Goal: Task Accomplishment & Management: Manage account settings

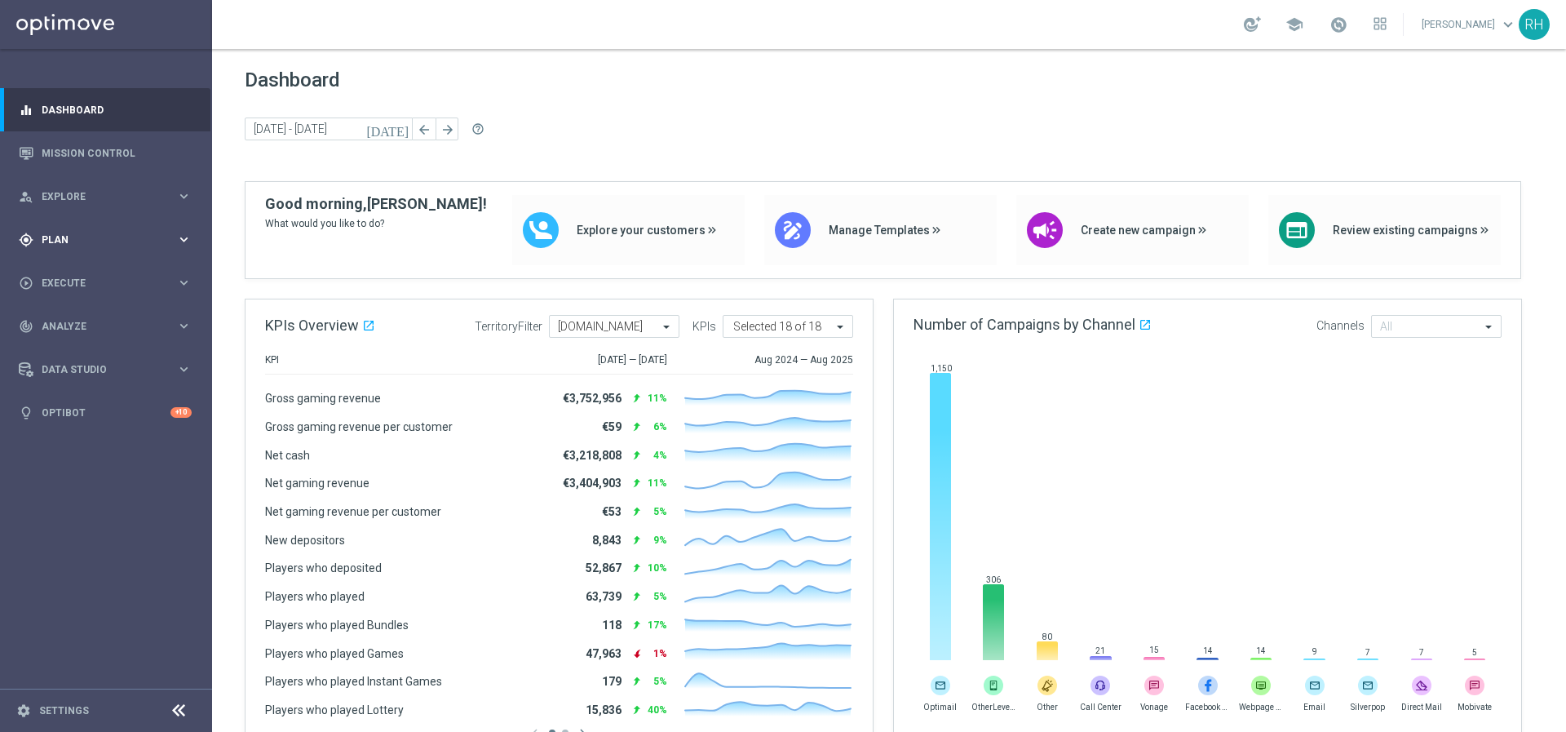
click at [123, 241] on span "Plan" at bounding box center [109, 240] width 135 height 10
click at [100, 278] on link "Target Groups" at bounding box center [105, 273] width 127 height 13
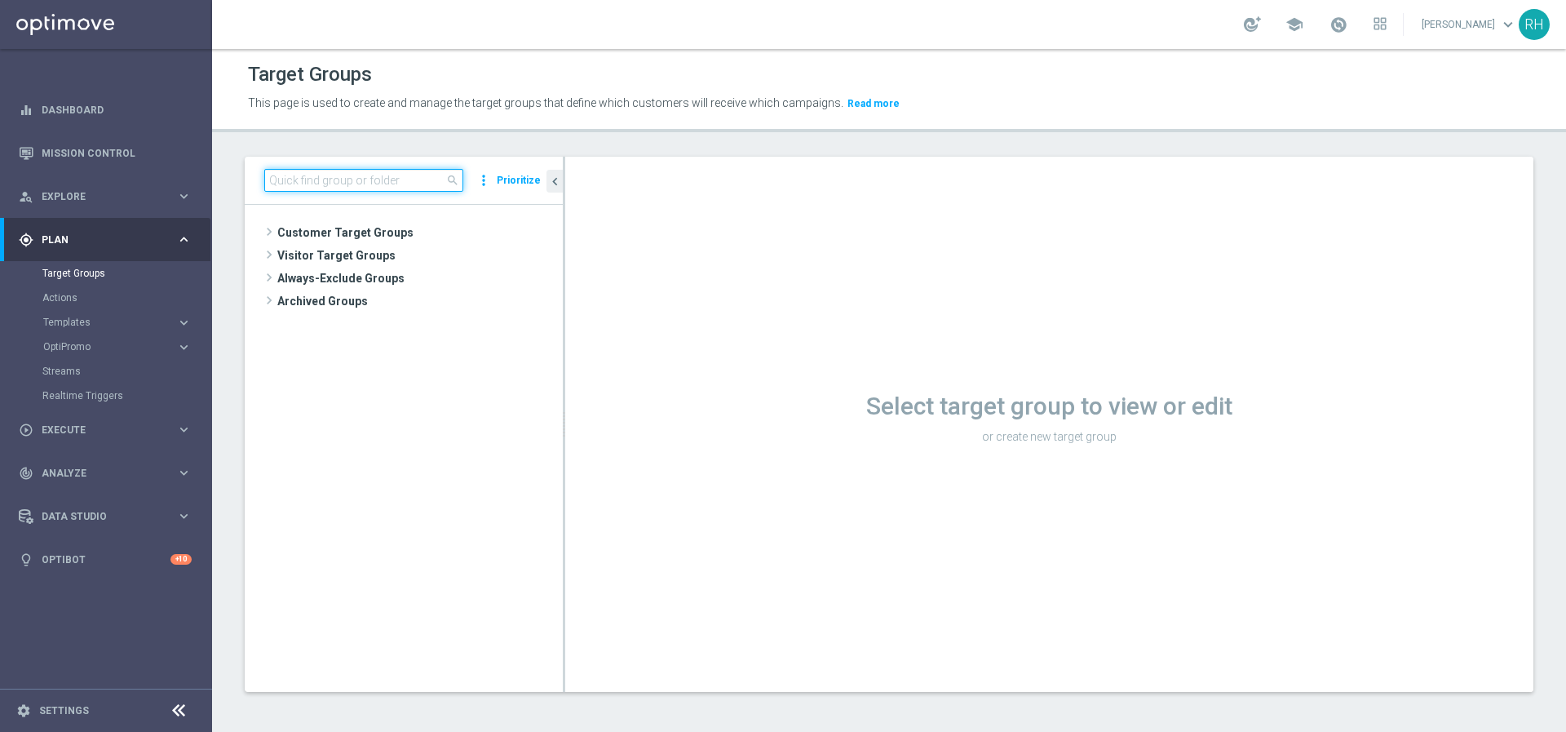
click at [408, 179] on input at bounding box center [363, 180] width 199 height 23
type input "esport"
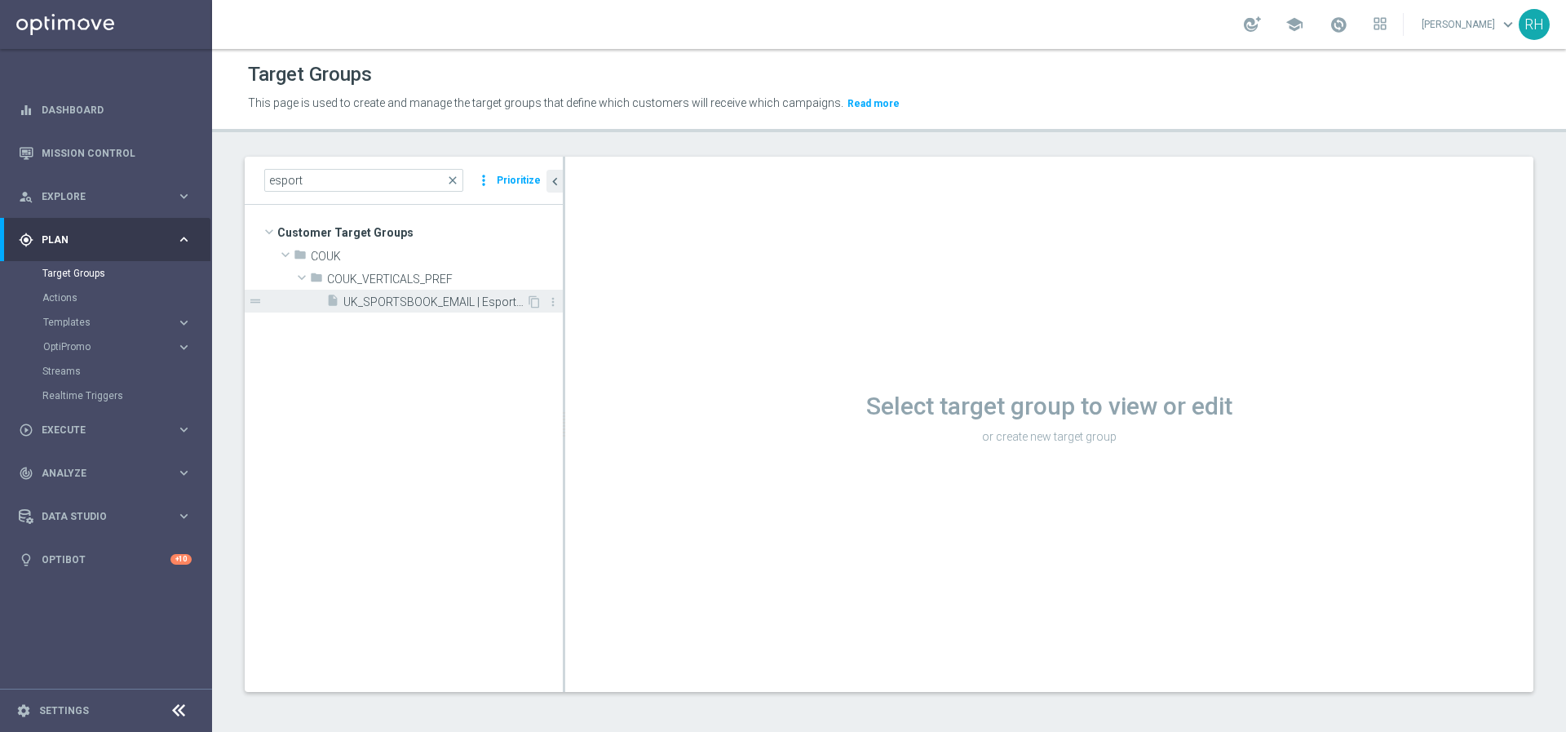
click at [446, 304] on span "UK_SPORTSBOOK_EMAIL | Esports bettors" at bounding box center [434, 302] width 183 height 14
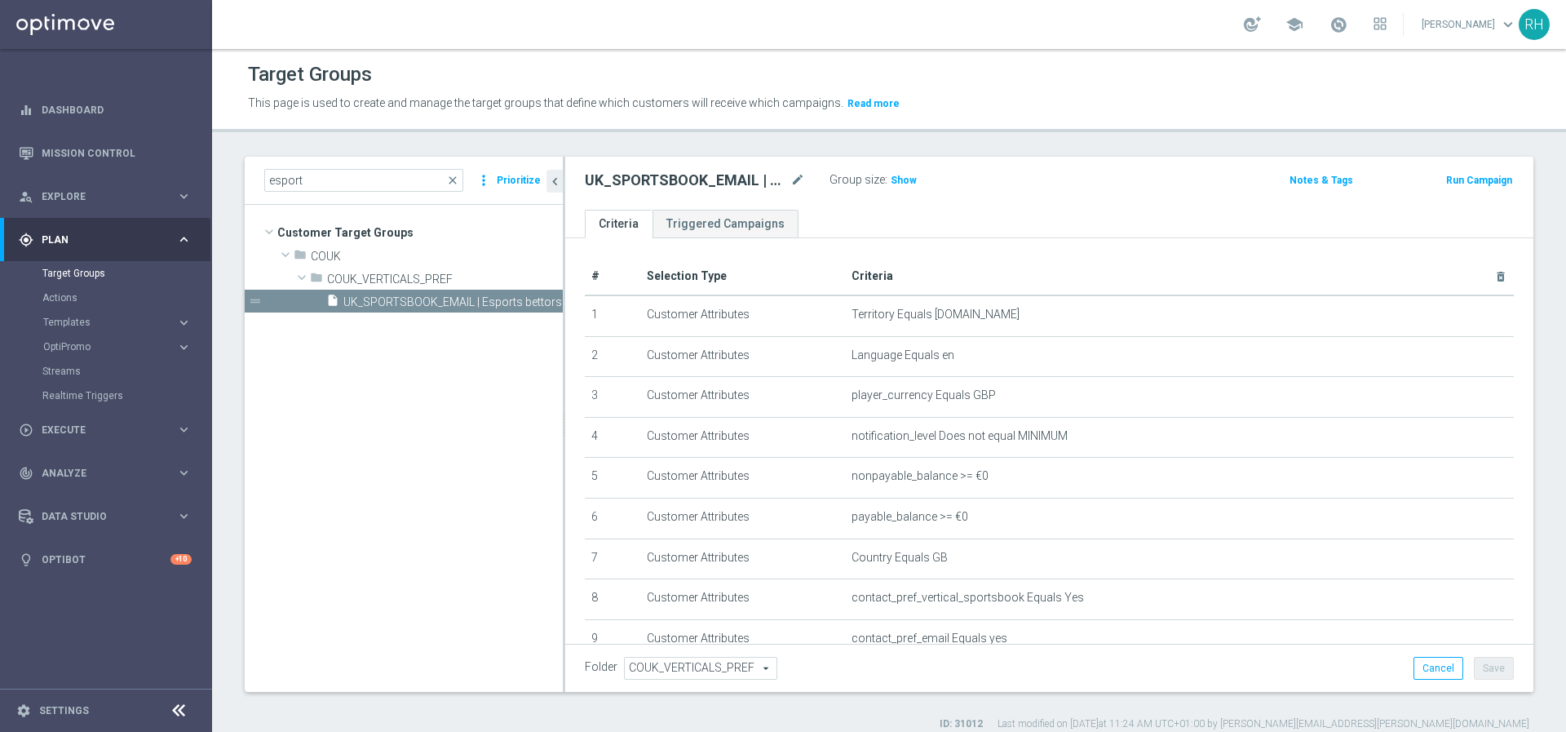
scroll to position [215, 0]
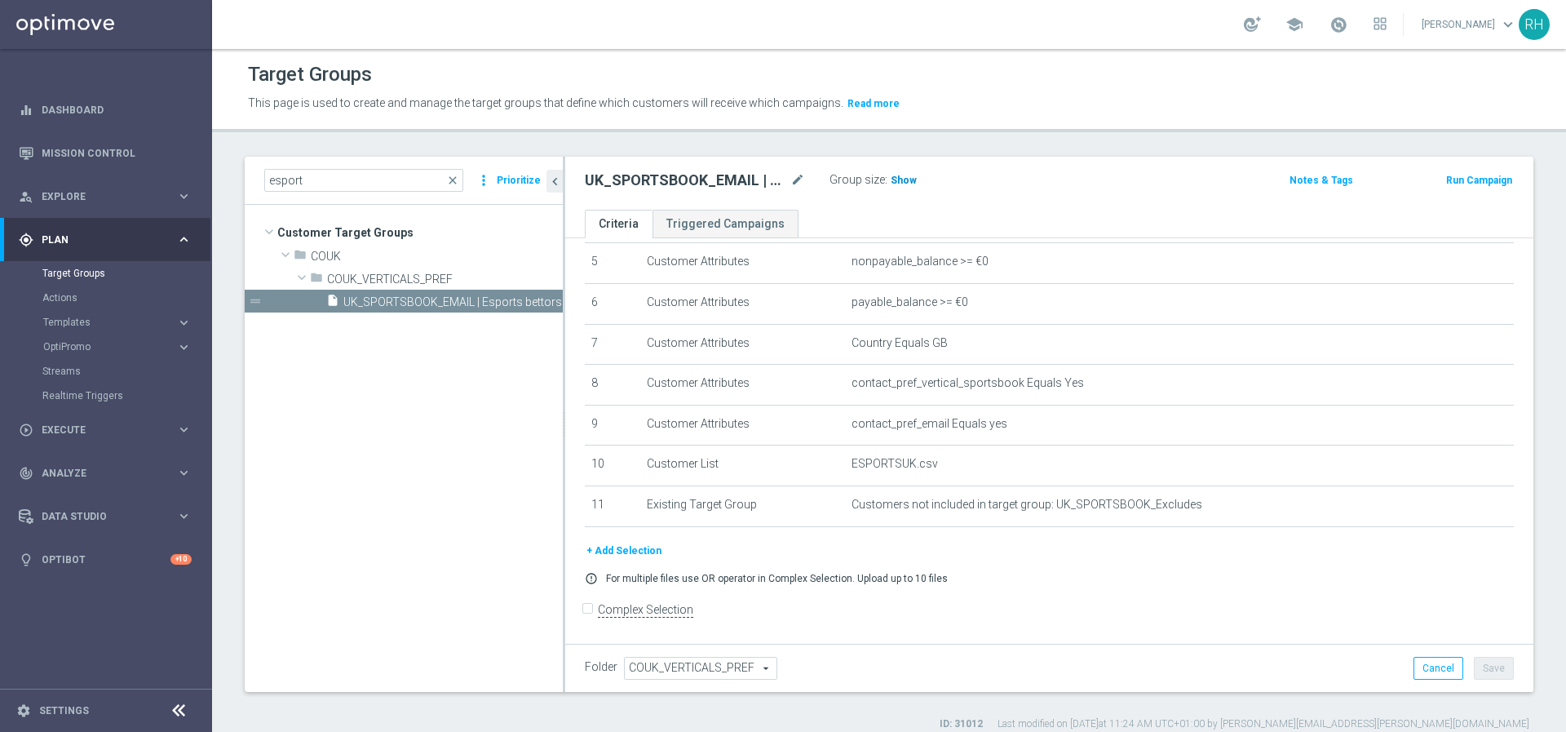
click at [899, 178] on span "Show" at bounding box center [904, 180] width 26 height 11
click at [885, 176] on div "Group size : 801" at bounding box center [910, 179] width 163 height 20
click at [894, 179] on span "801" at bounding box center [901, 182] width 20 height 15
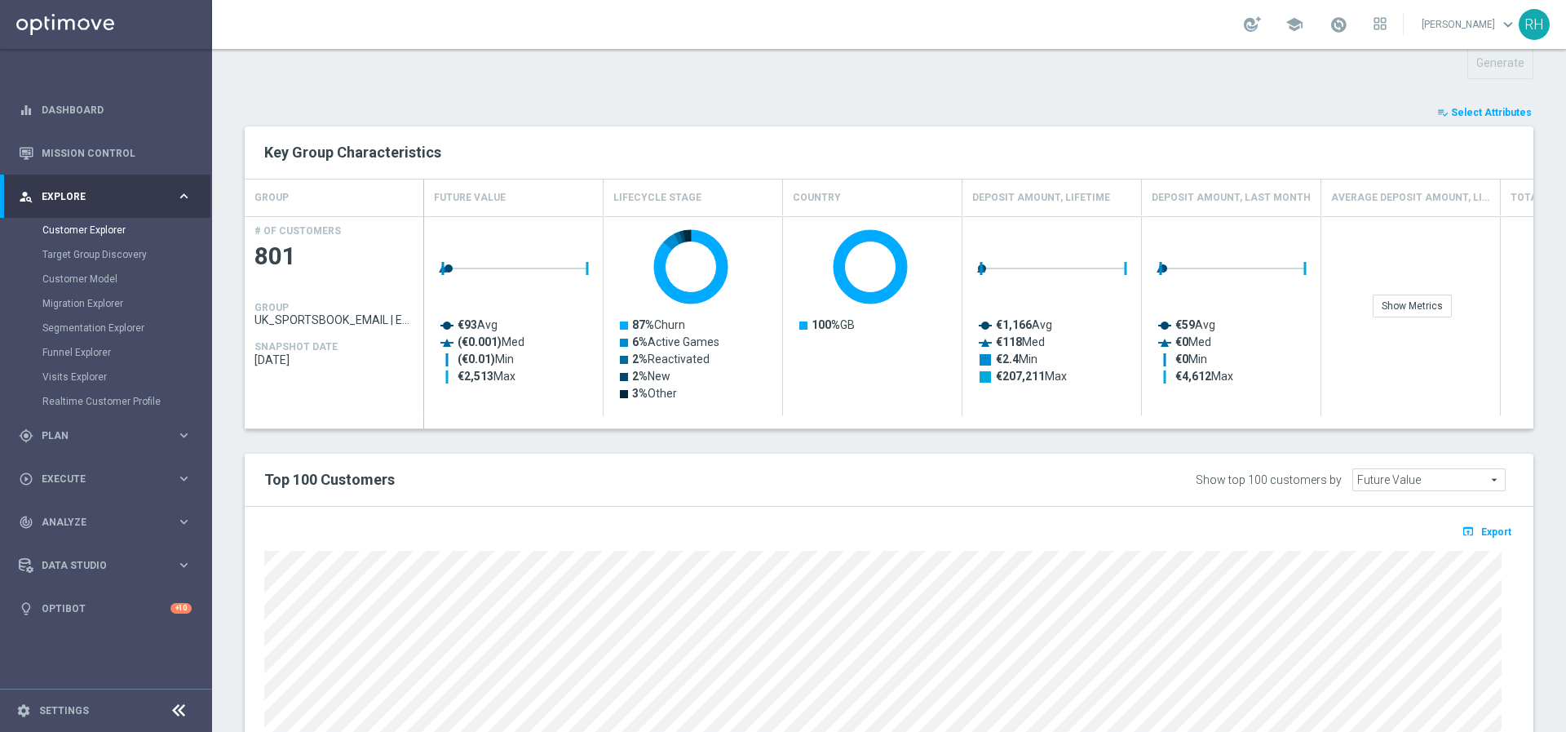
scroll to position [575, 0]
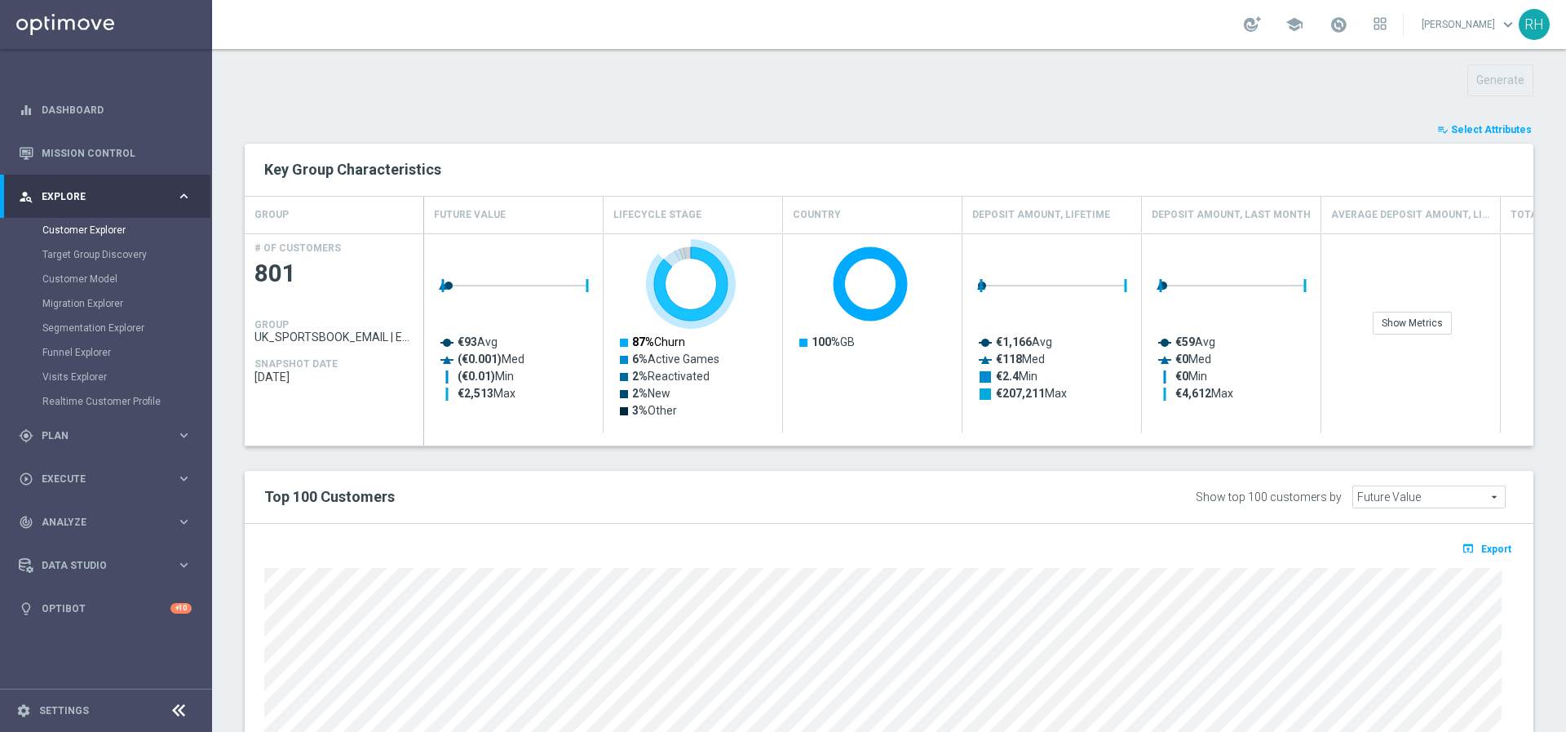
click at [666, 339] on text "87% Churn" at bounding box center [658, 341] width 53 height 13
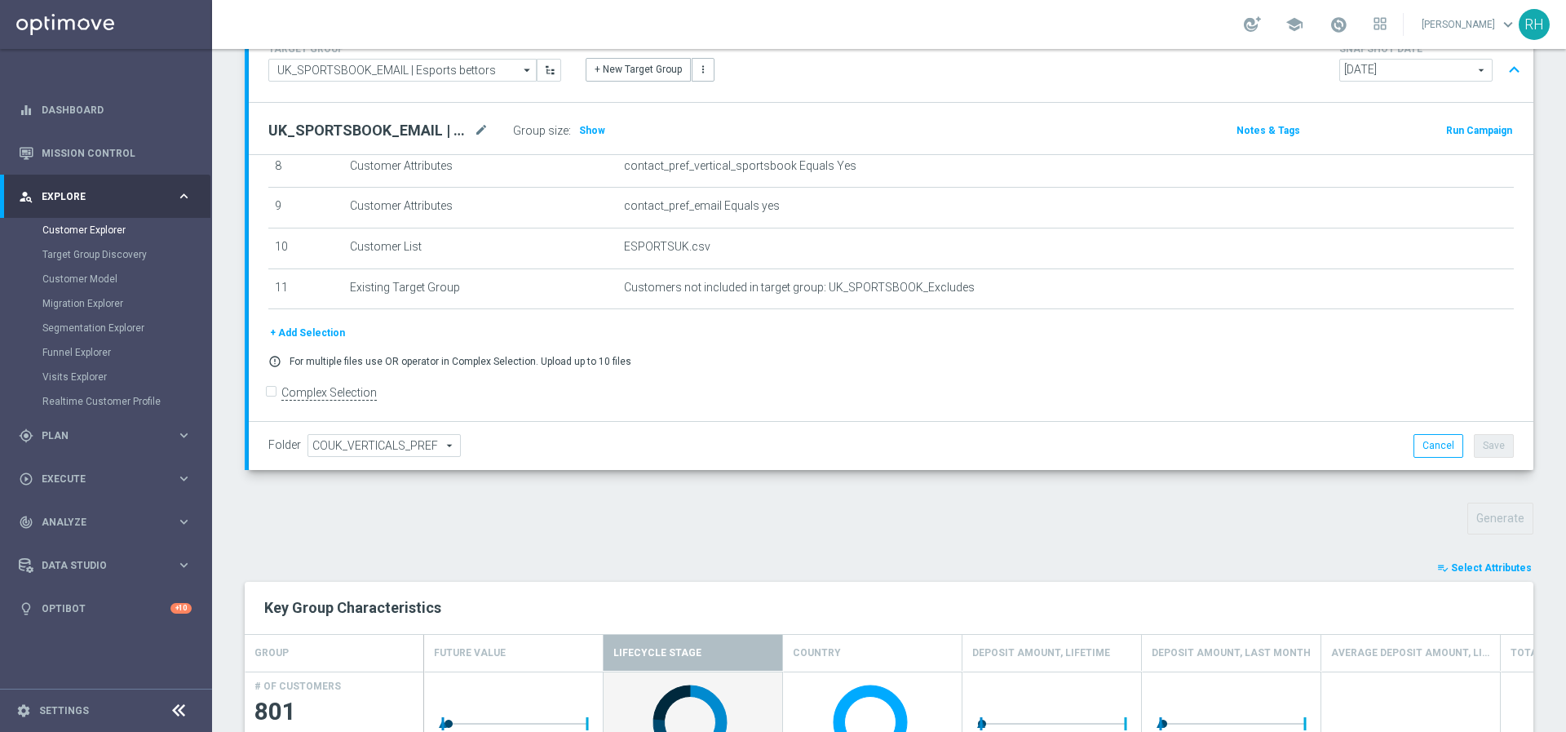
scroll to position [347, 0]
click at [955, 377] on div "# Selection Type Criteria delete_forever 1 Customer Attributes Territory Equals…" at bounding box center [891, 123] width 1285 height 630
click at [328, 343] on div "+ Add Selection error_outline For multiple files use OR operator in Complex Sel…" at bounding box center [891, 352] width 1270 height 55
click at [325, 340] on button "+ Add Selection" at bounding box center [307, 334] width 78 height 18
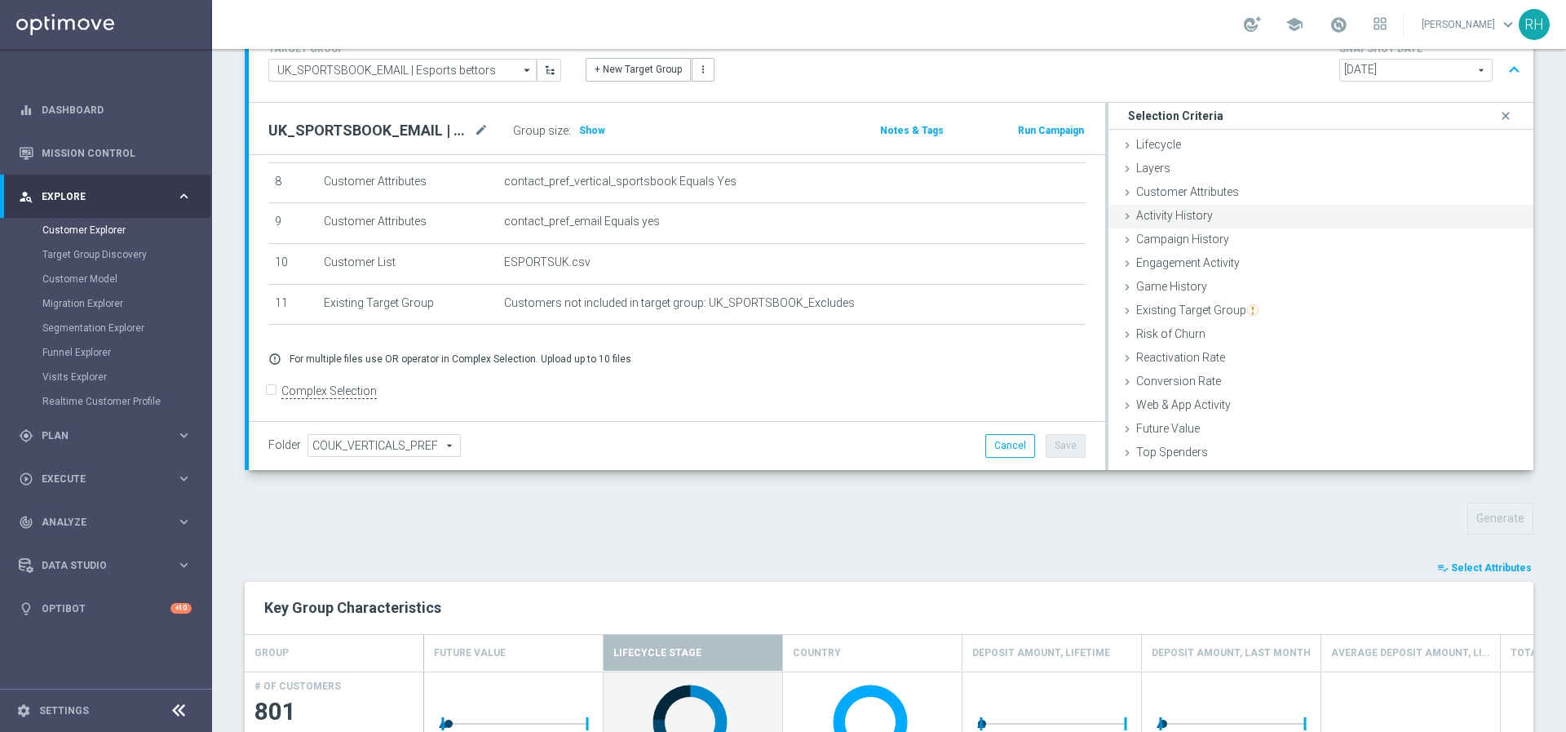
click at [1178, 205] on div "Activity History done" at bounding box center [1320, 217] width 425 height 24
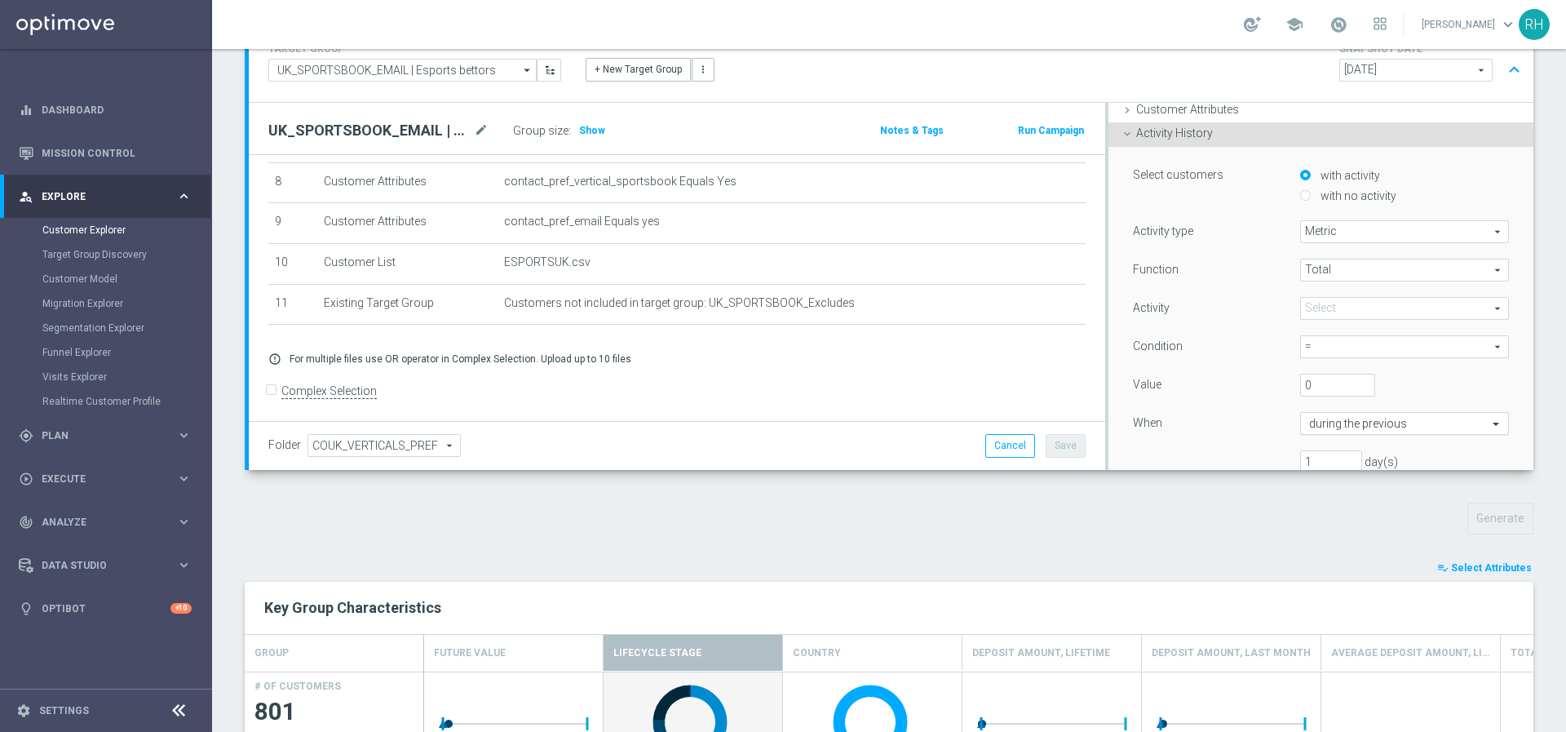
scroll to position [205, 0]
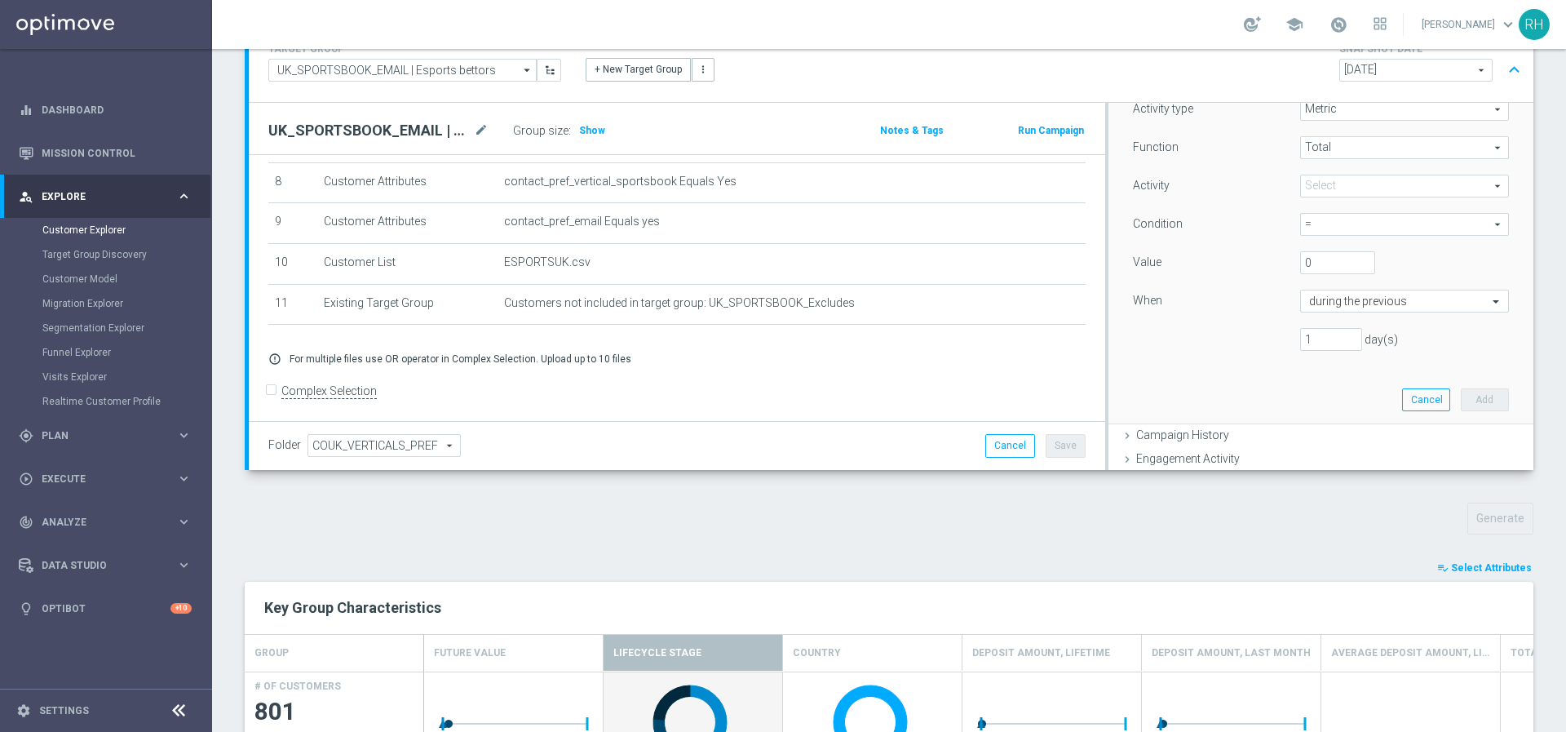
click at [1333, 182] on span at bounding box center [1404, 185] width 207 height 21
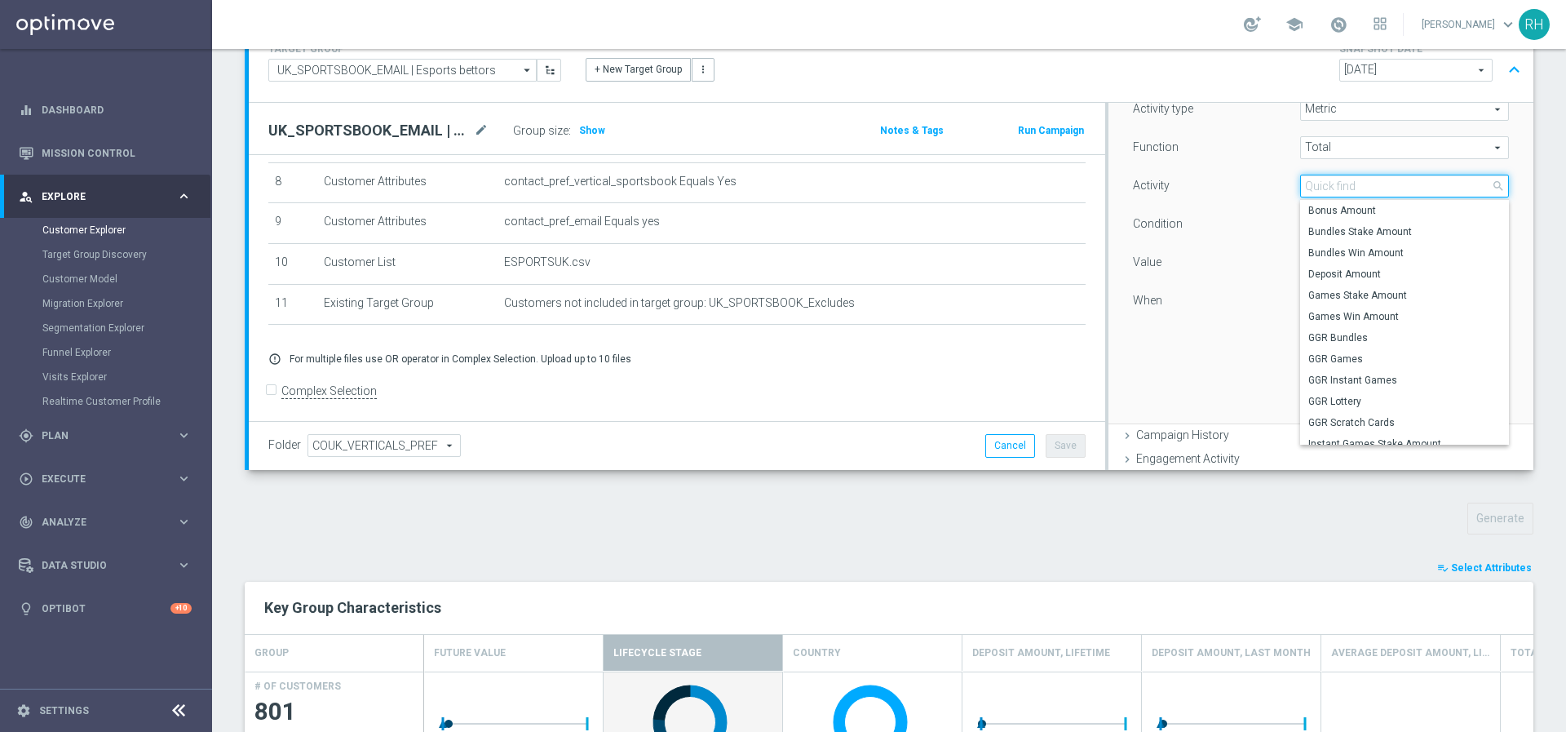
click at [1333, 182] on input "search" at bounding box center [1404, 186] width 209 height 23
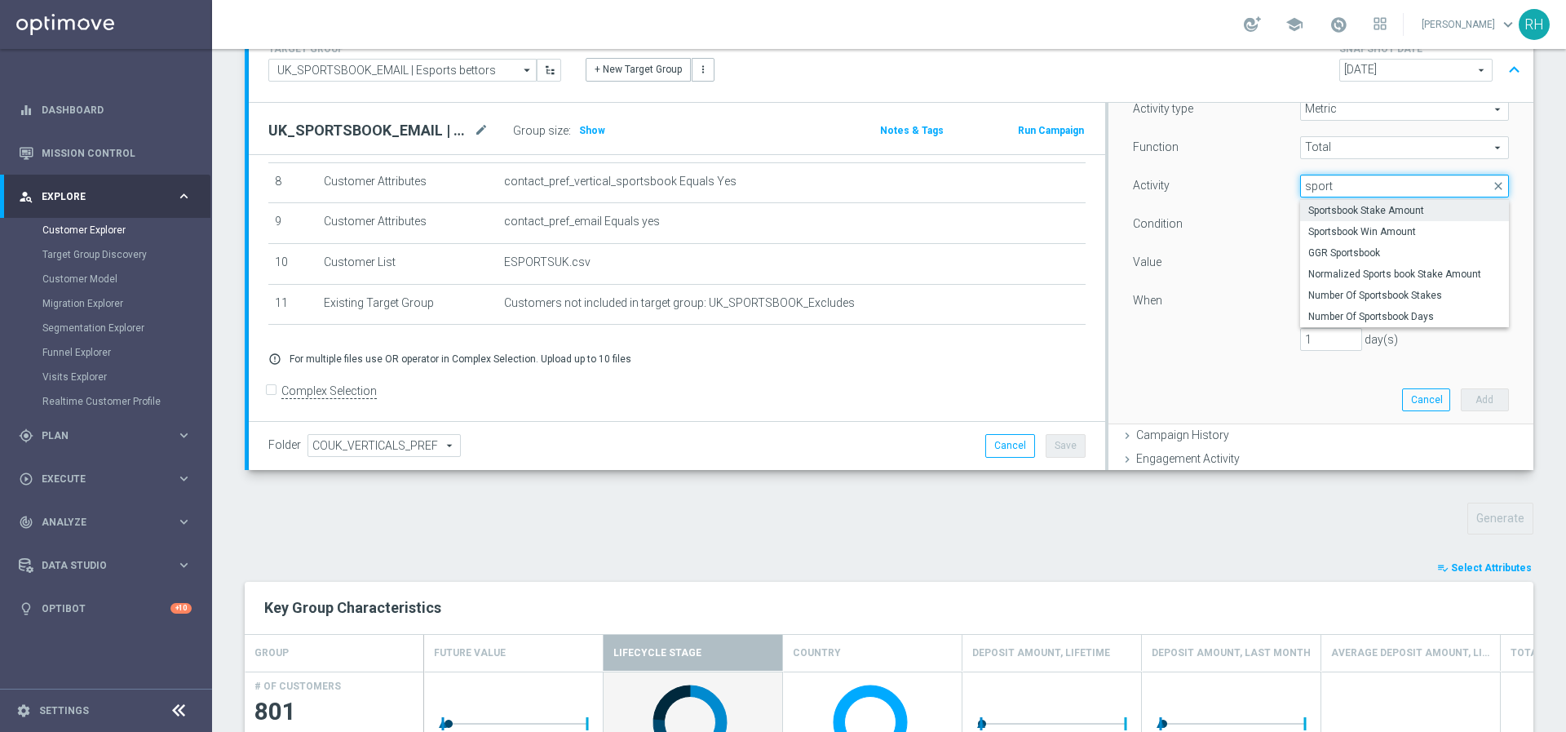
type input "sport"
click at [1356, 211] on span "Sportsbook Stake Amount" at bounding box center [1404, 210] width 192 height 13
type input "Sportsbook Stake Amount"
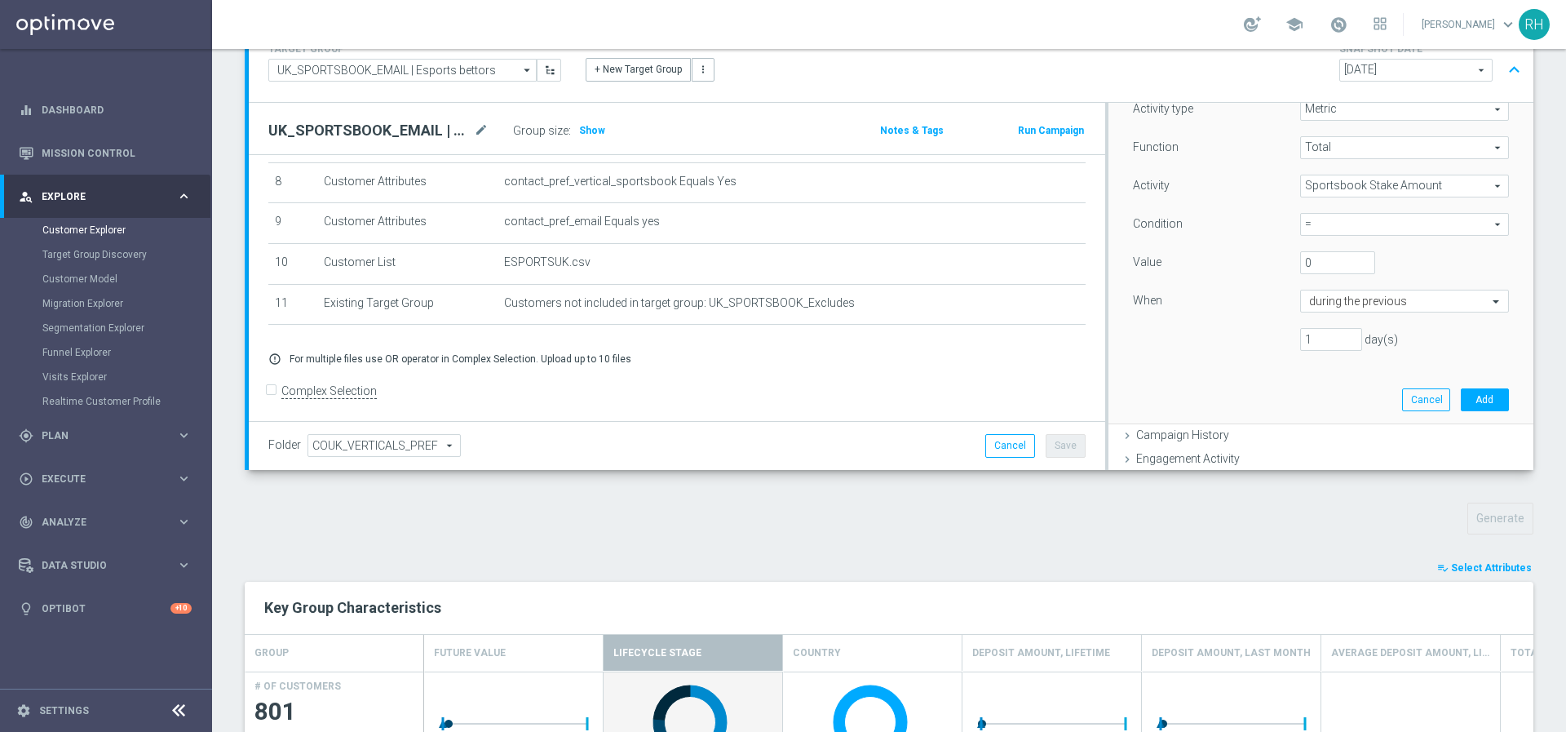
click at [1356, 219] on span "=" at bounding box center [1404, 224] width 207 height 21
click at [1340, 293] on span ">" at bounding box center [1404, 291] width 192 height 13
type input ">"
click at [1304, 265] on input "0" at bounding box center [1338, 262] width 76 height 23
click at [1378, 267] on div "0" at bounding box center [1388, 262] width 200 height 23
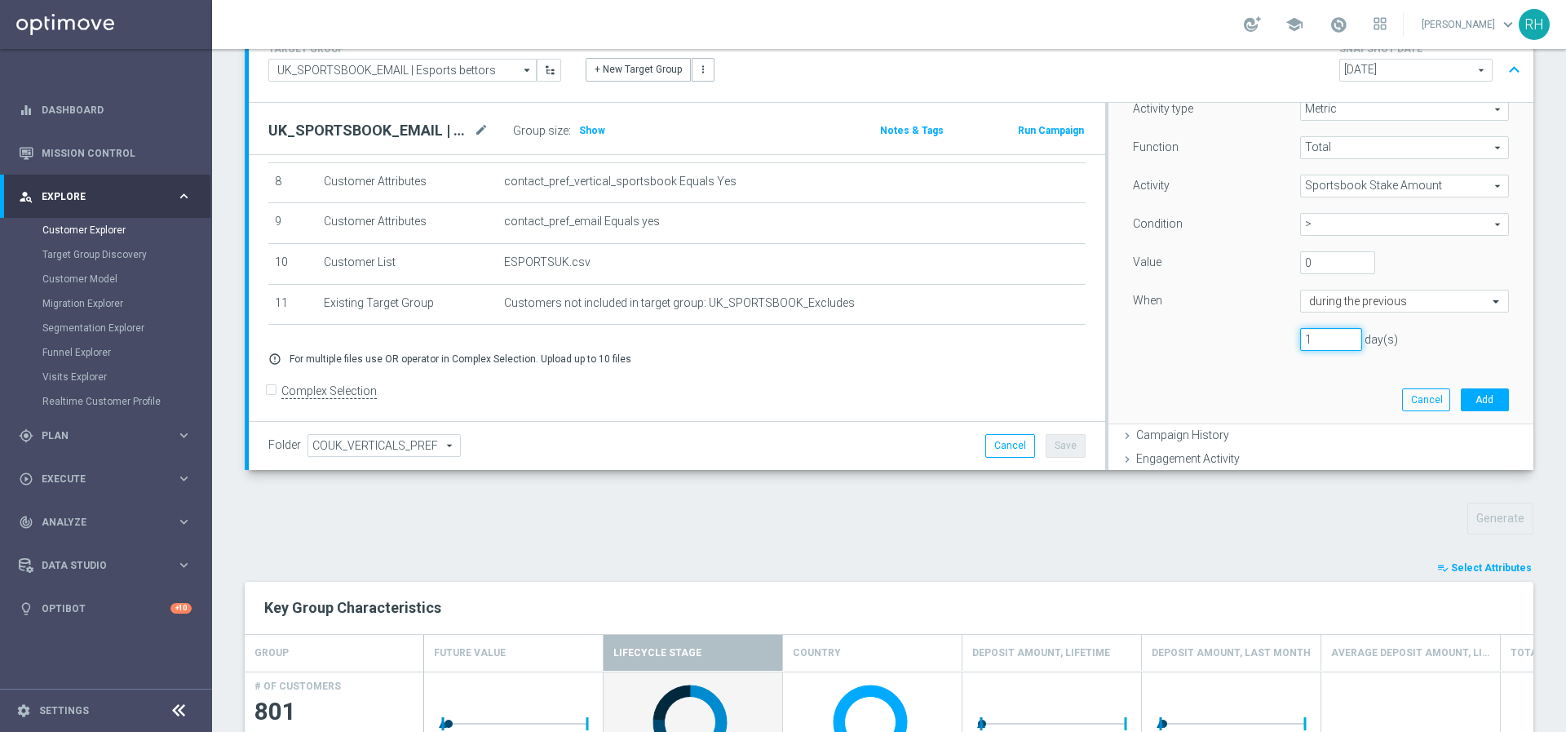
click at [1303, 337] on input "1" at bounding box center [1331, 339] width 62 height 23
type input "60"
click at [1465, 408] on button "Add" at bounding box center [1485, 399] width 48 height 23
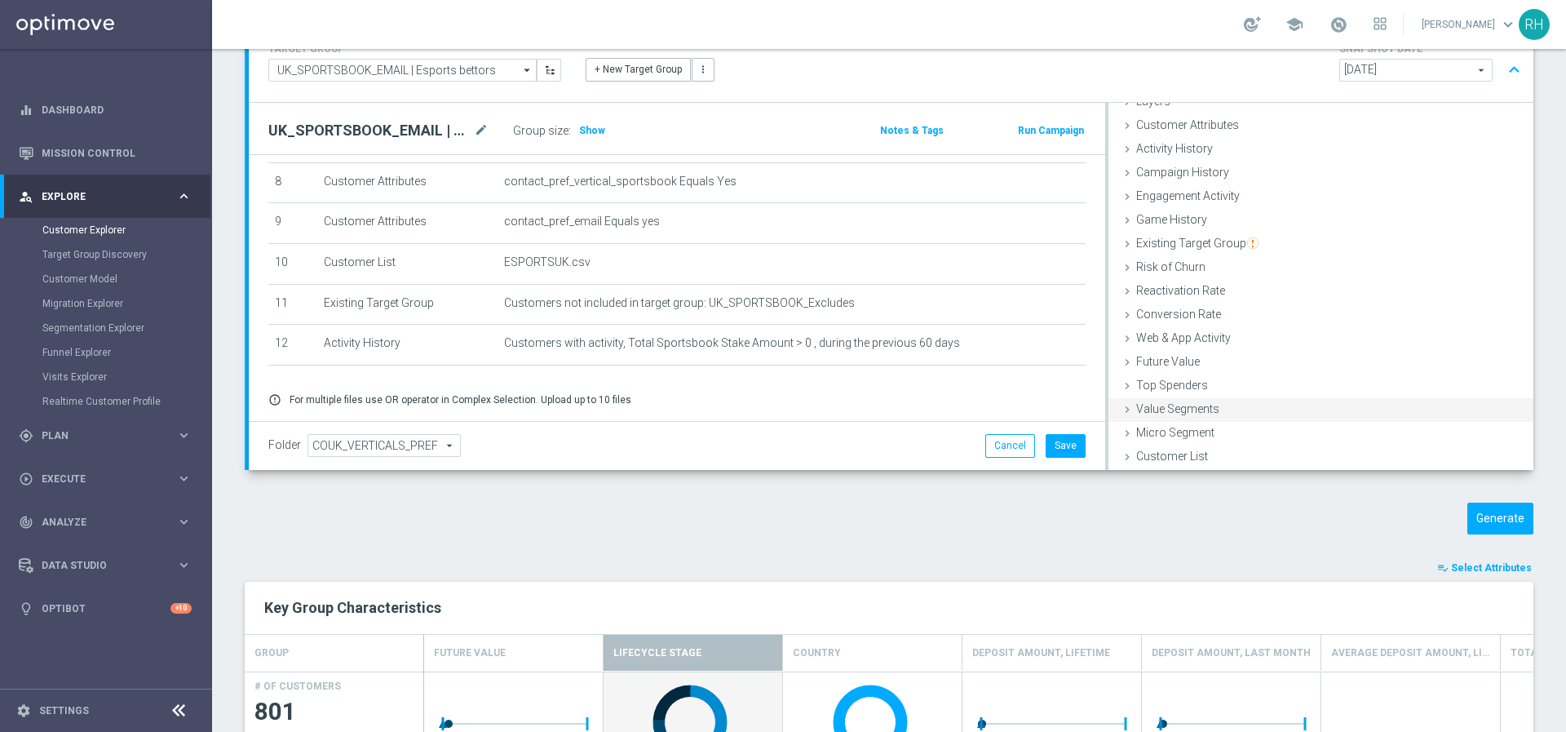
scroll to position [67, 0]
click at [1499, 516] on button "Generate" at bounding box center [1500, 518] width 66 height 32
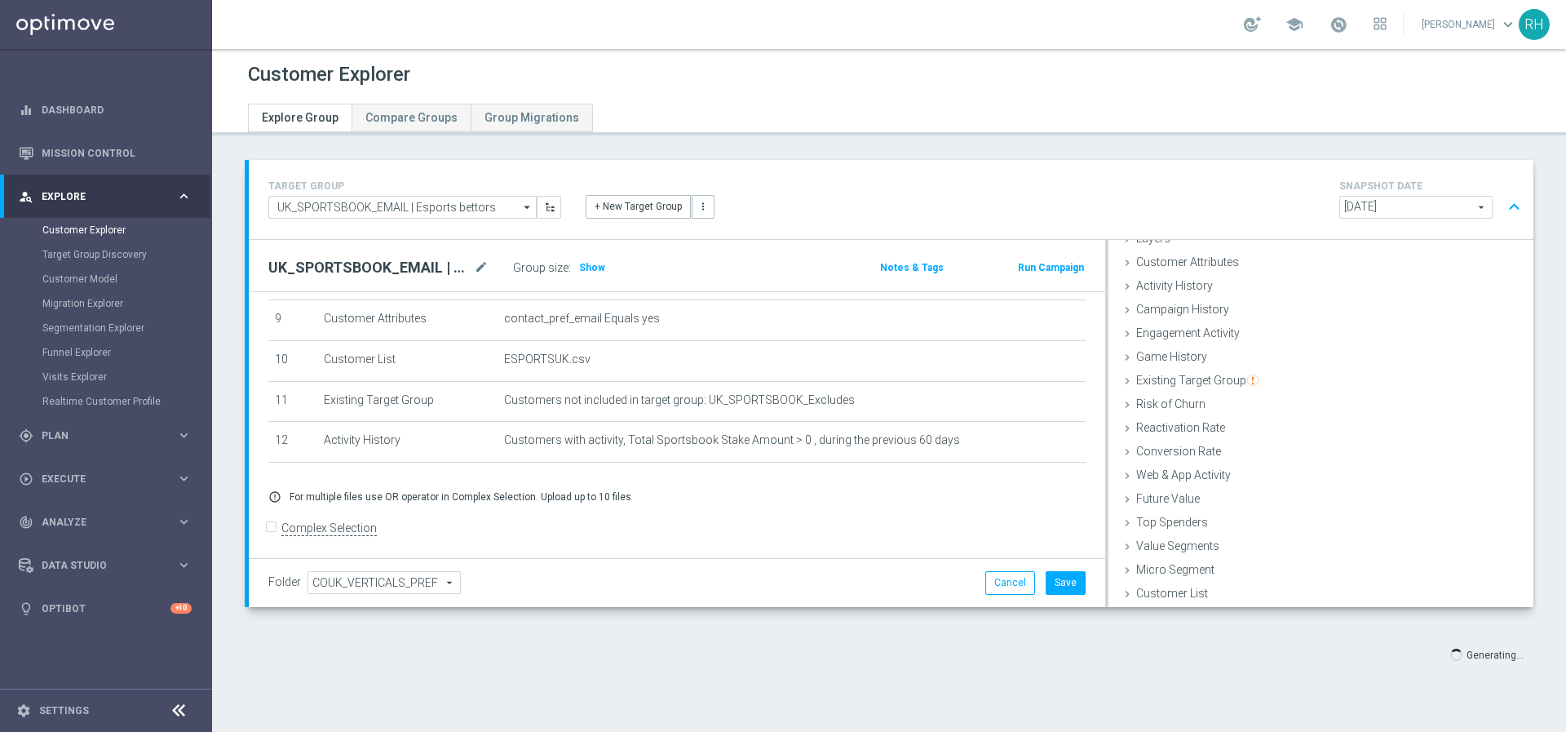
scroll to position [374, 0]
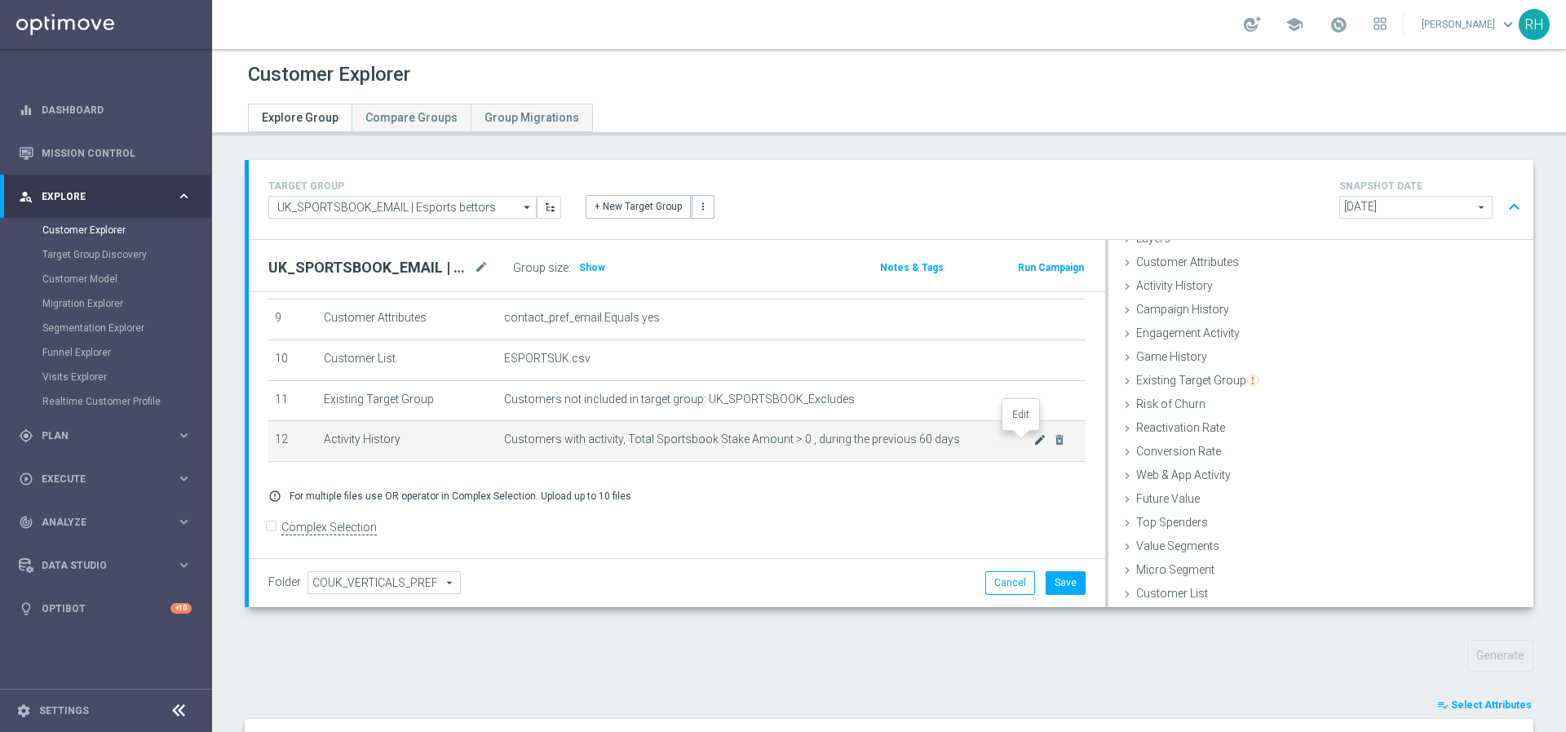
click at [1033, 438] on icon "mode_edit" at bounding box center [1039, 439] width 13 height 13
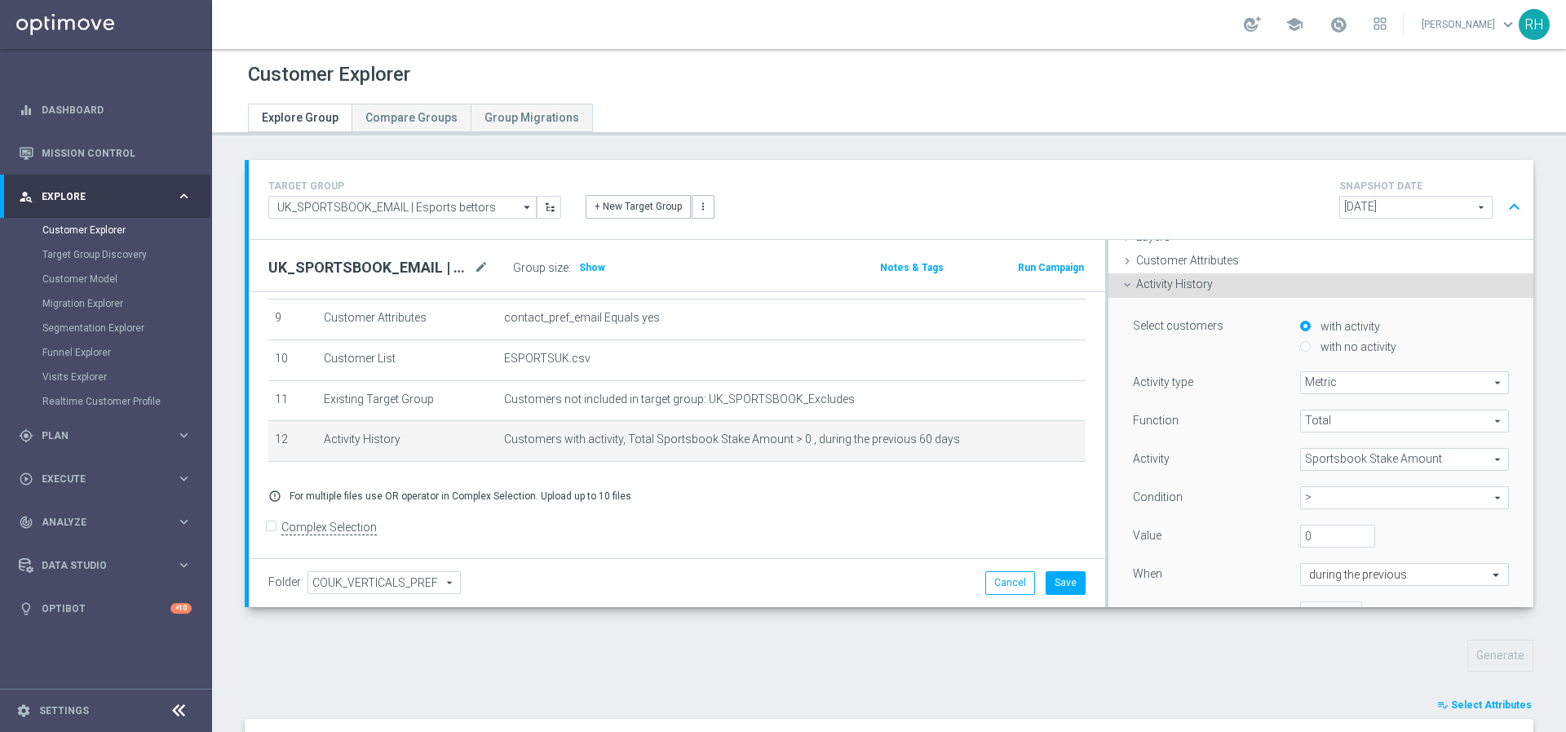
click at [1346, 461] on span "Sportsbook Stake Amount" at bounding box center [1404, 459] width 207 height 21
click at [1346, 461] on input "search" at bounding box center [1404, 459] width 209 height 23
type input "sports"
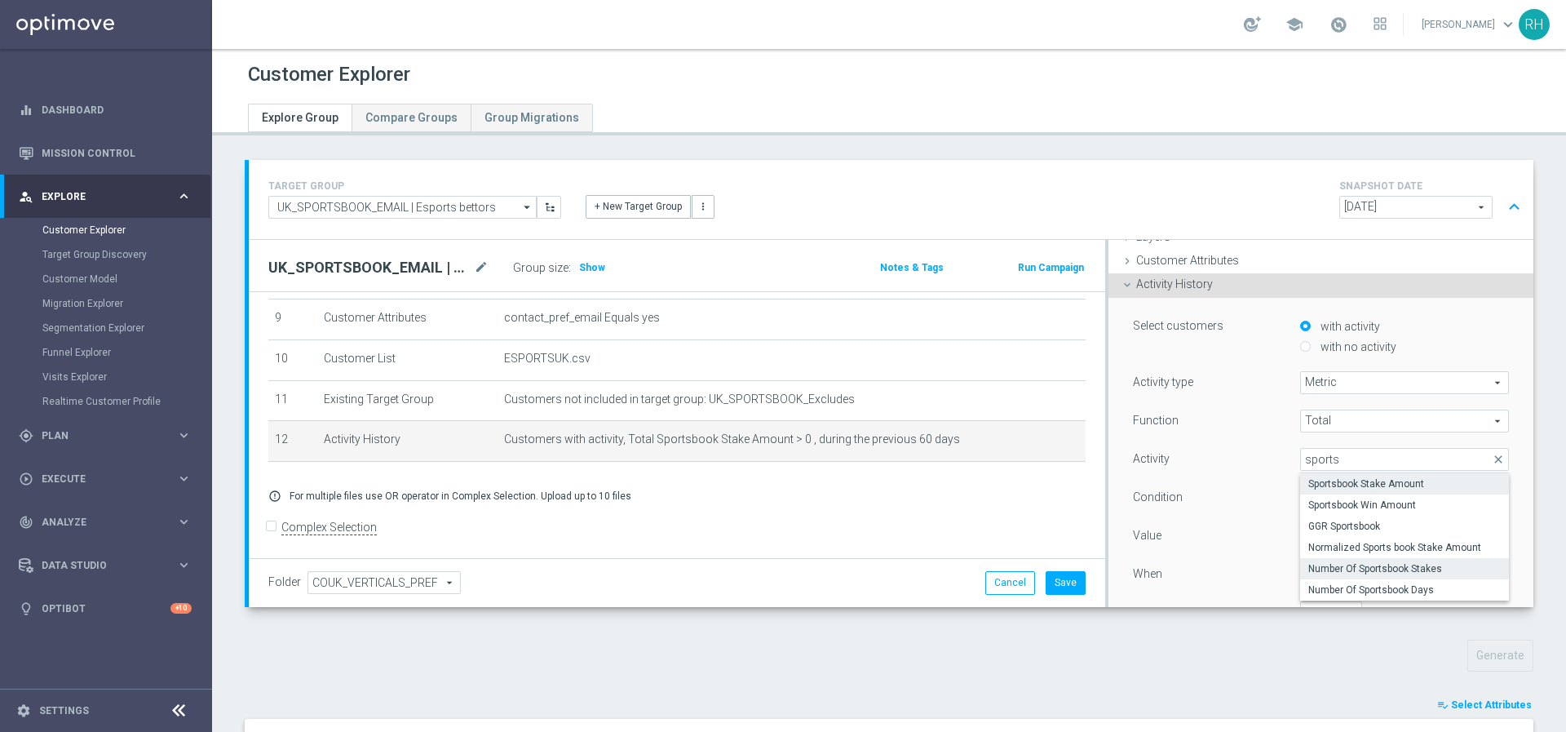
click at [1352, 564] on span "Number Of Sportsbook Stakes" at bounding box center [1404, 568] width 192 height 13
type input "Number Of Sportsbook Stakes"
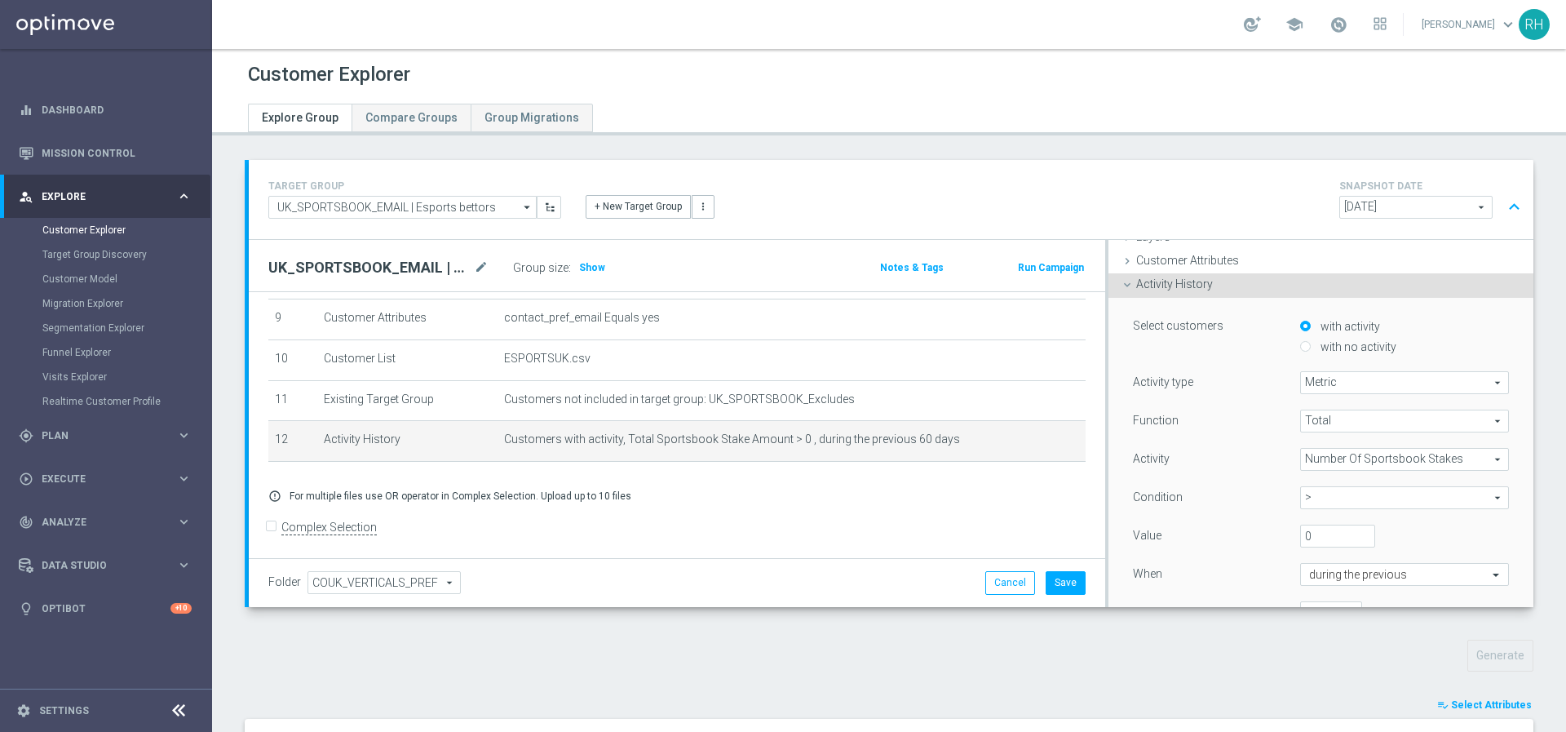
click at [1347, 495] on span ">" at bounding box center [1404, 497] width 207 height 21
click at [1329, 576] on label ">=" at bounding box center [1404, 585] width 209 height 21
type input ">="
click at [1312, 540] on input "0" at bounding box center [1338, 535] width 76 height 23
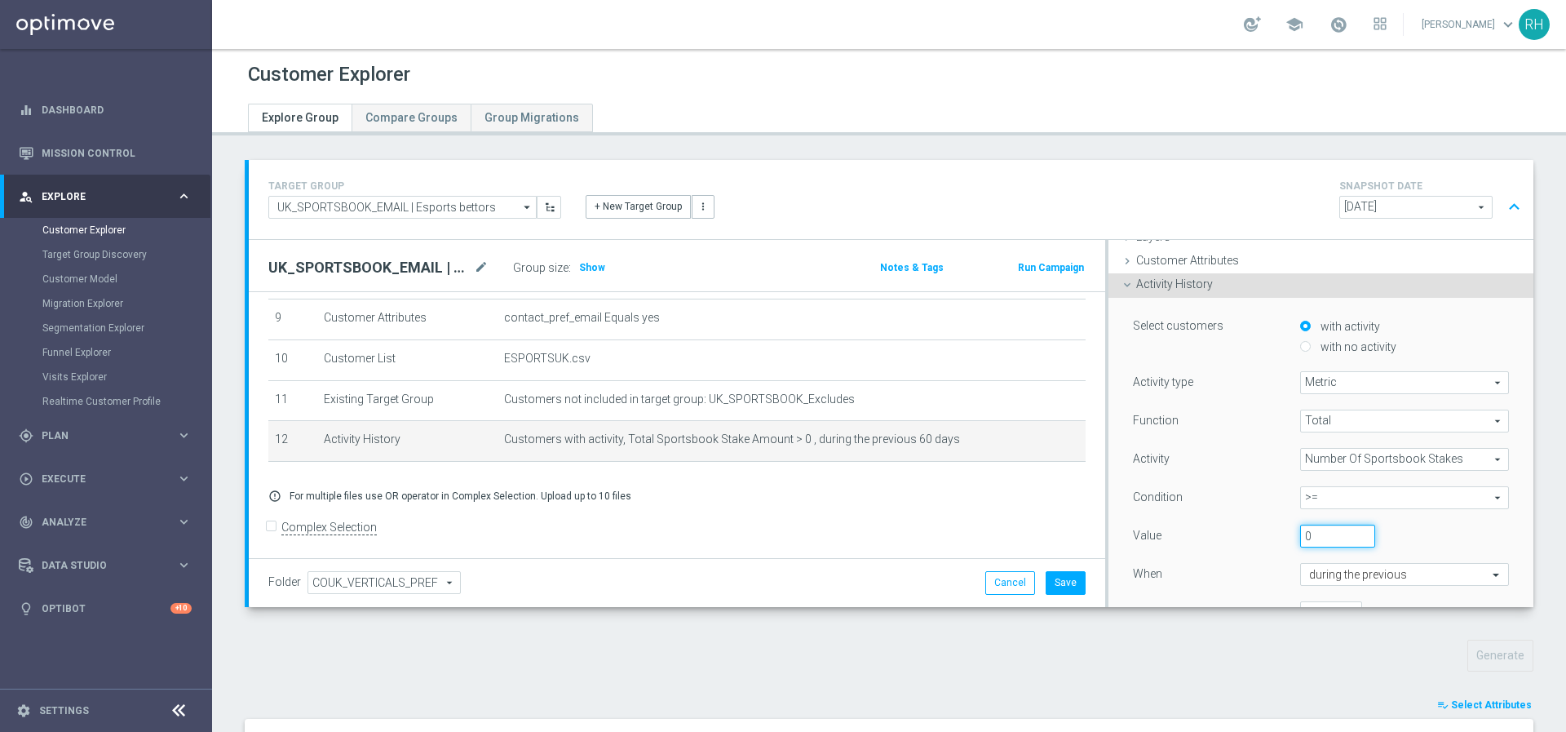
click at [1312, 540] on input "0" at bounding box center [1338, 535] width 76 height 23
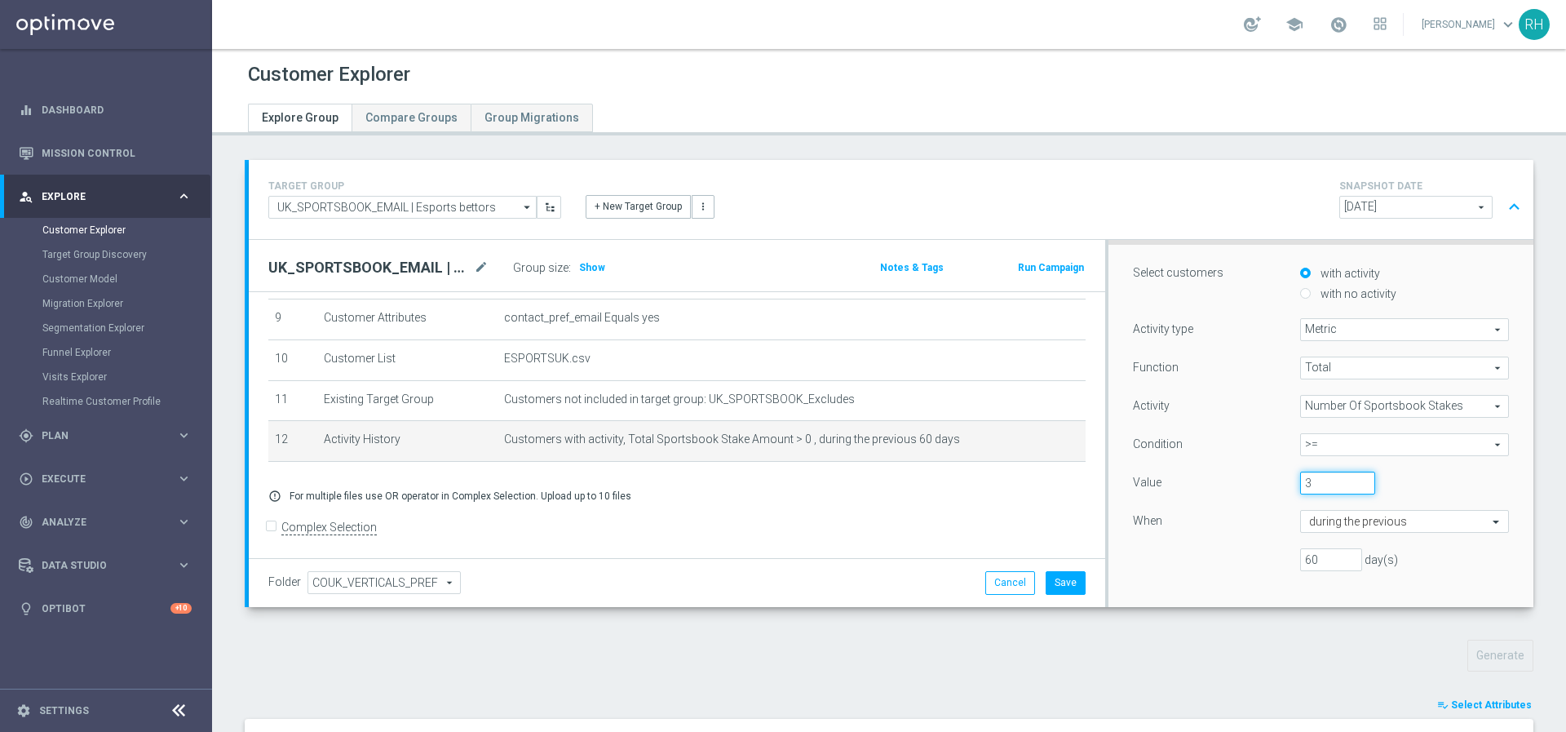
scroll to position [159, 0]
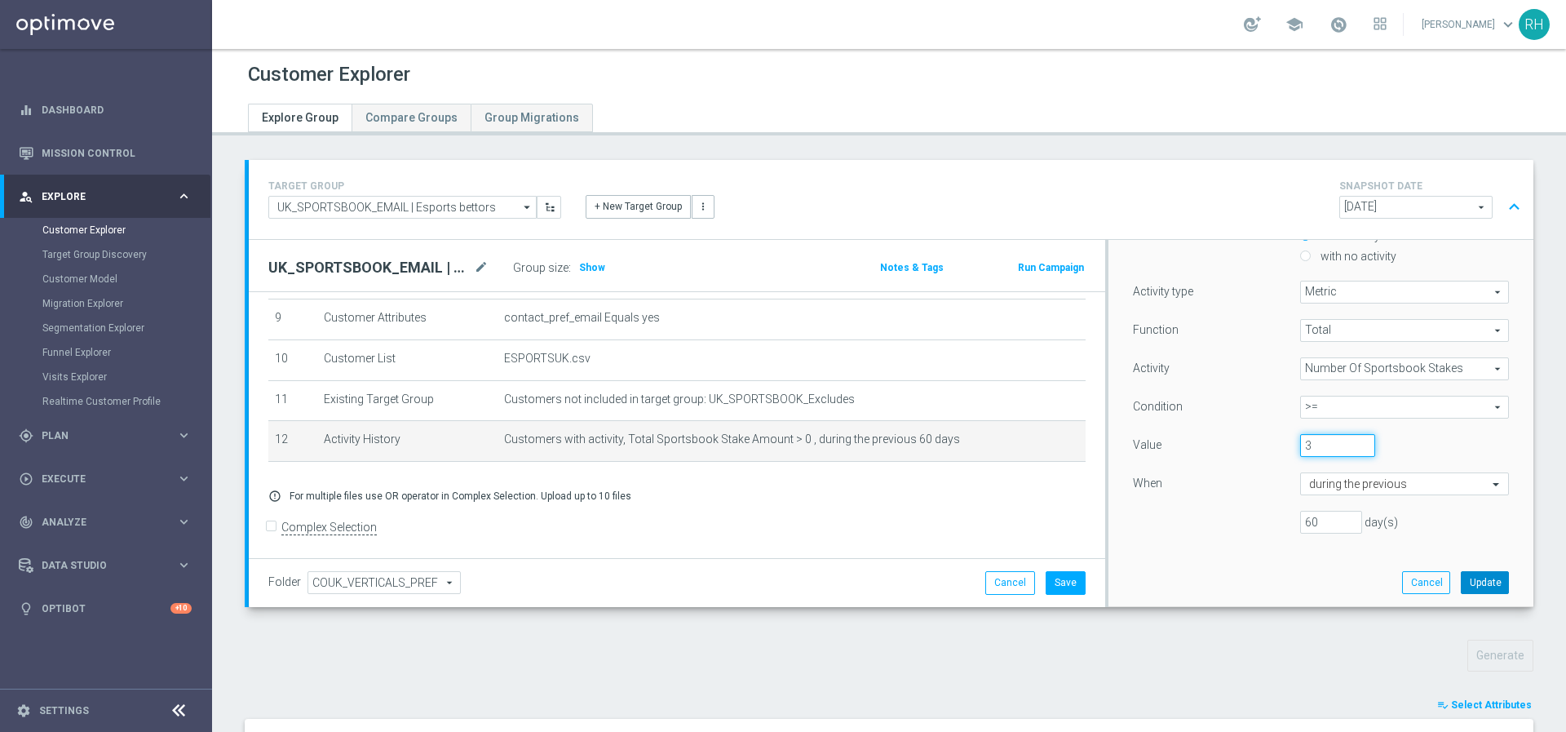
type input "3"
click at [1468, 579] on button "Update" at bounding box center [1485, 582] width 48 height 23
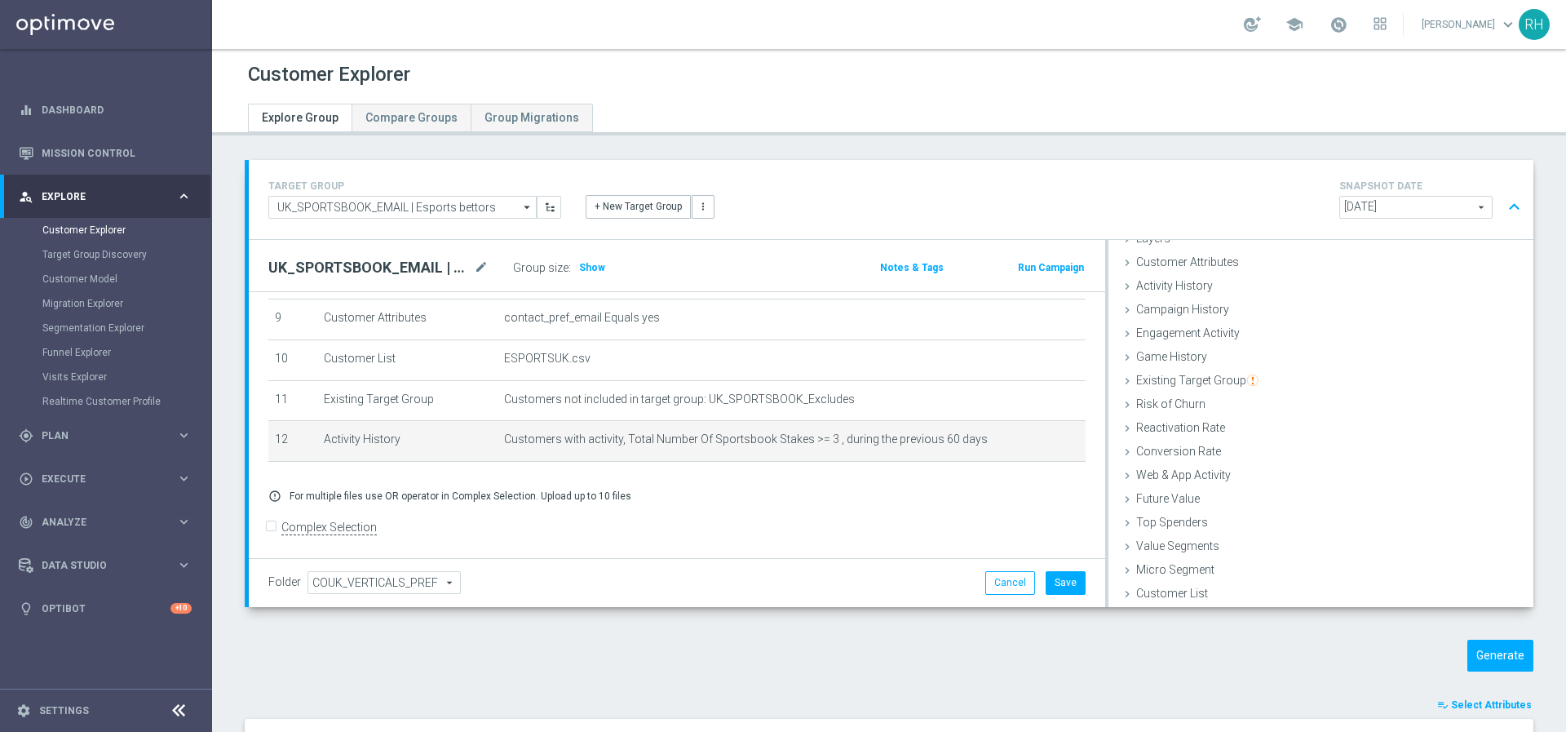
scroll to position [67, 0]
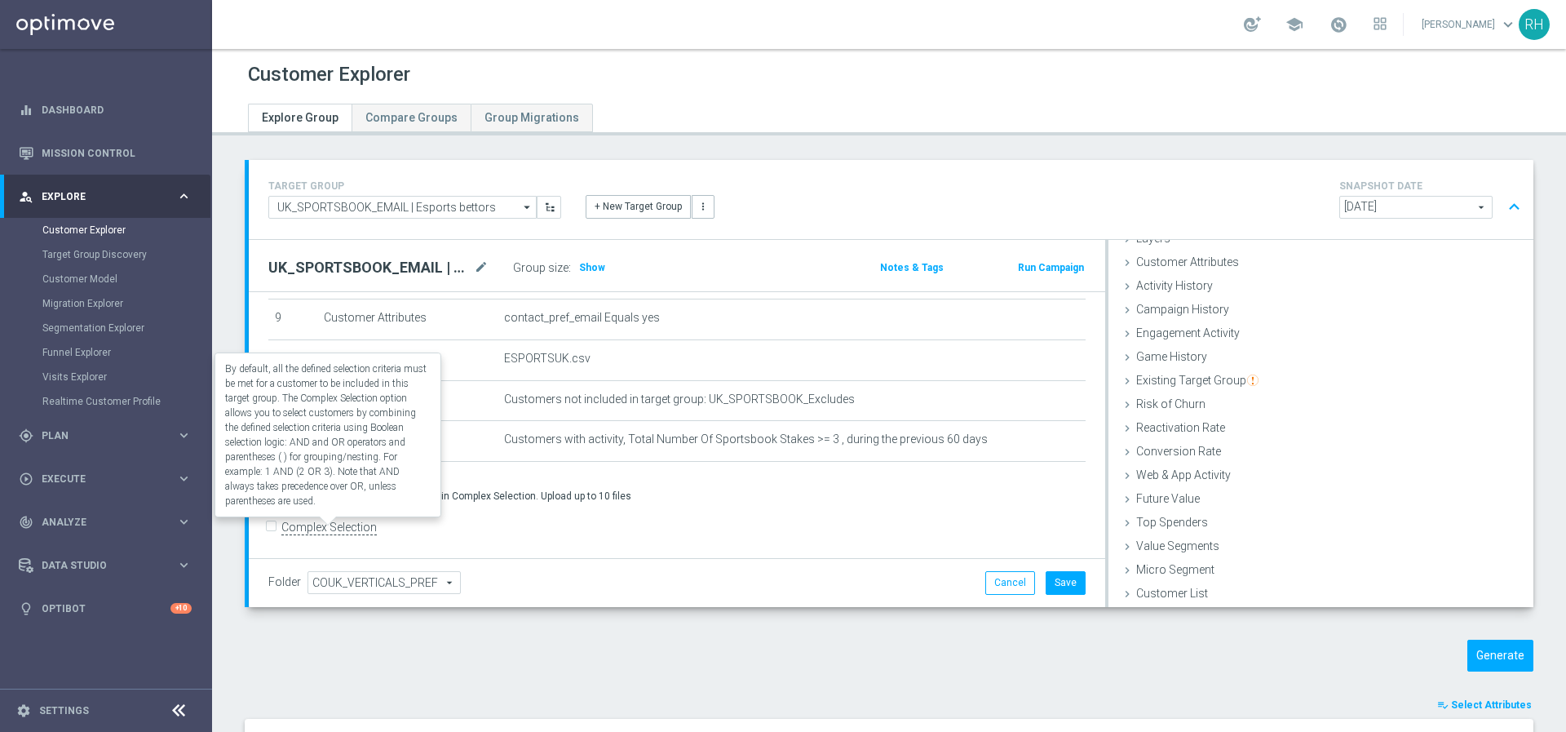
click at [361, 530] on label "Complex Selection" at bounding box center [328, 527] width 95 height 15
click at [279, 530] on input "Complex Selection" at bounding box center [273, 529] width 11 height 23
checkbox input "true"
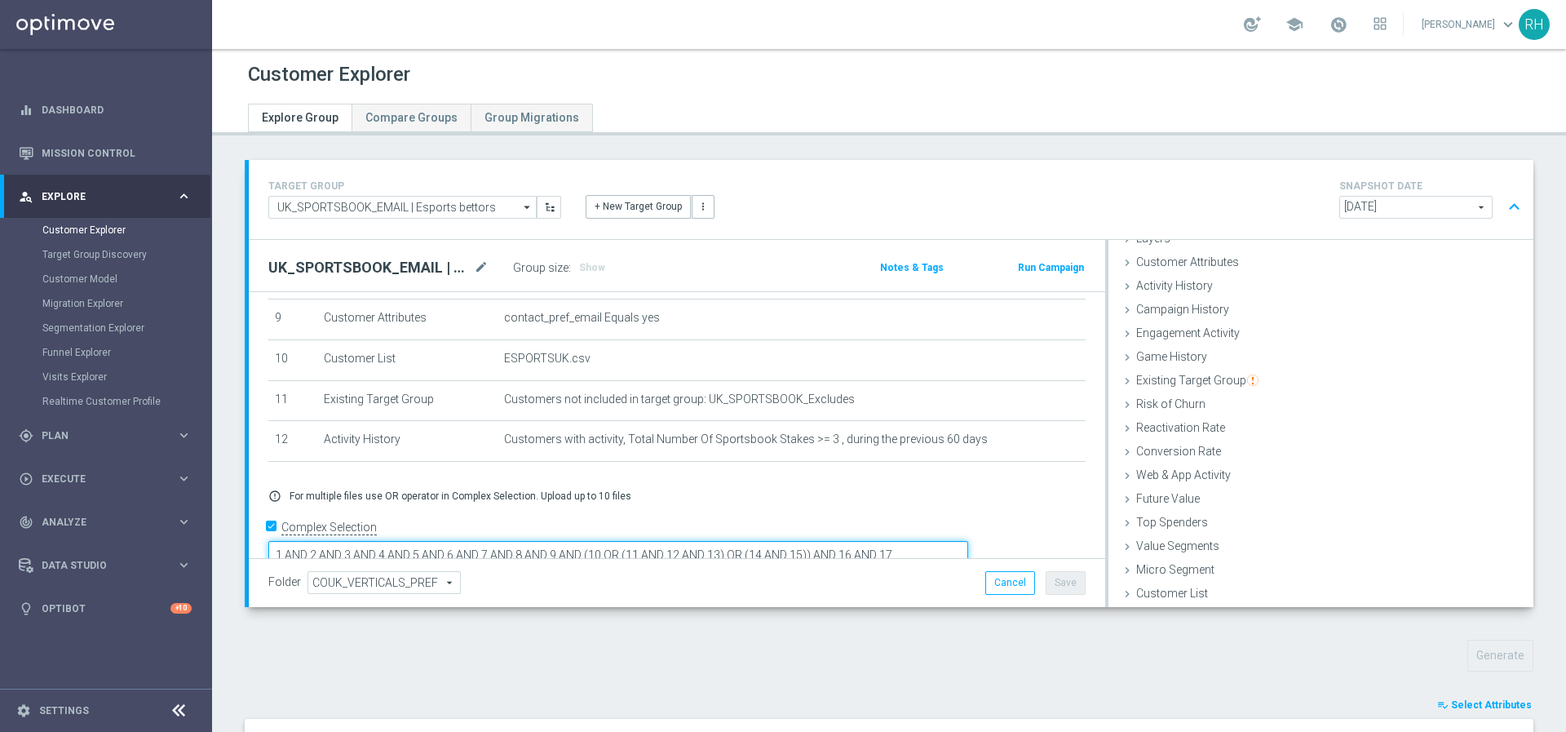
drag, startPoint x: 705, startPoint y: 527, endPoint x: 1027, endPoint y: 529, distance: 322.2
click at [968, 541] on textarea "1 AND 2 AND 3 AND 4 AND 5 AND 6 AND 7 AND 8 AND 9 AND (10 OR (11 AND 12 AND 13)…" at bounding box center [618, 555] width 700 height 29
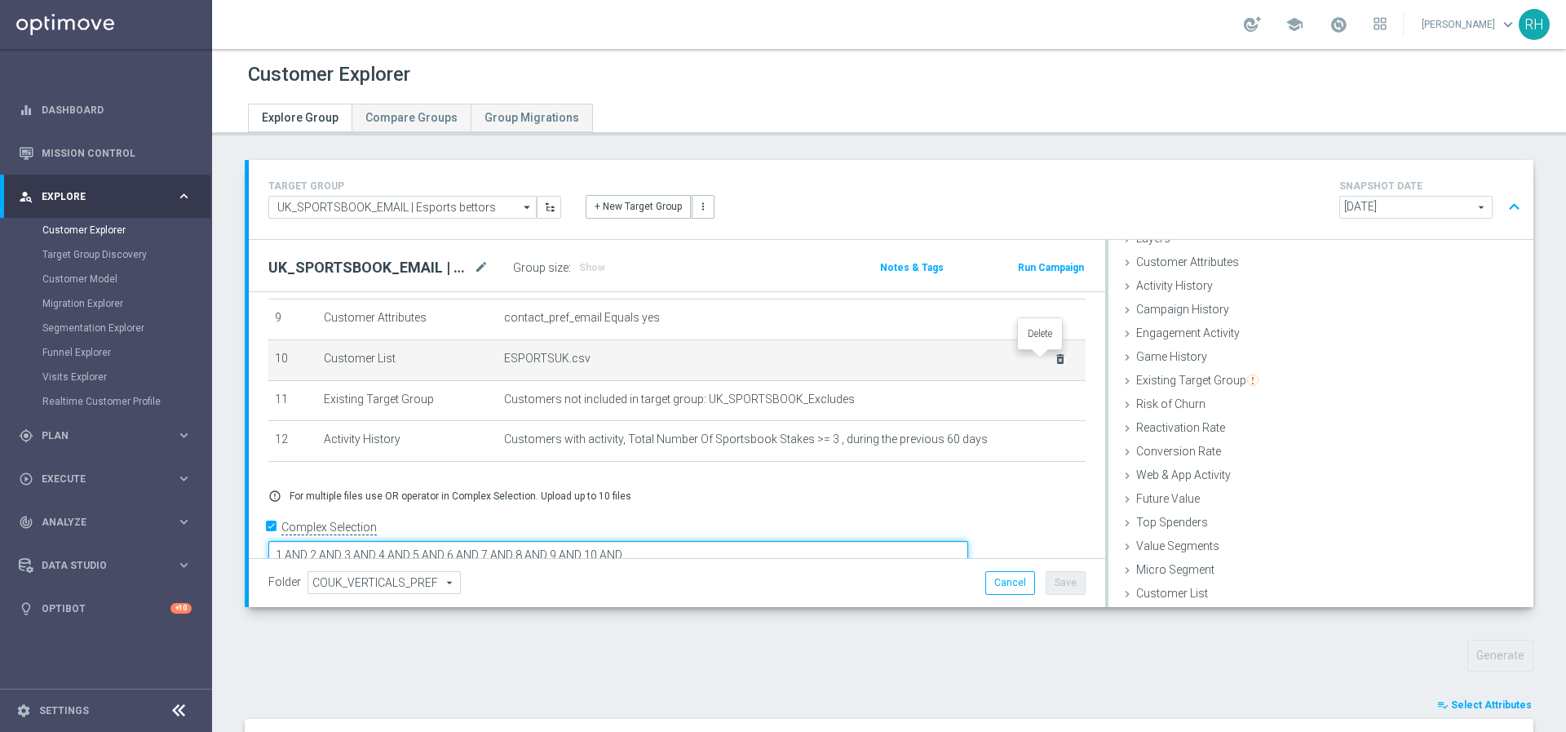
type textarea "1 AND 2 AND 3 AND 4 AND 5 AND 6 AND 7 AND 8 AND 9 AND 10 AND"
click at [1054, 358] on icon "delete_forever" at bounding box center [1060, 358] width 13 height 13
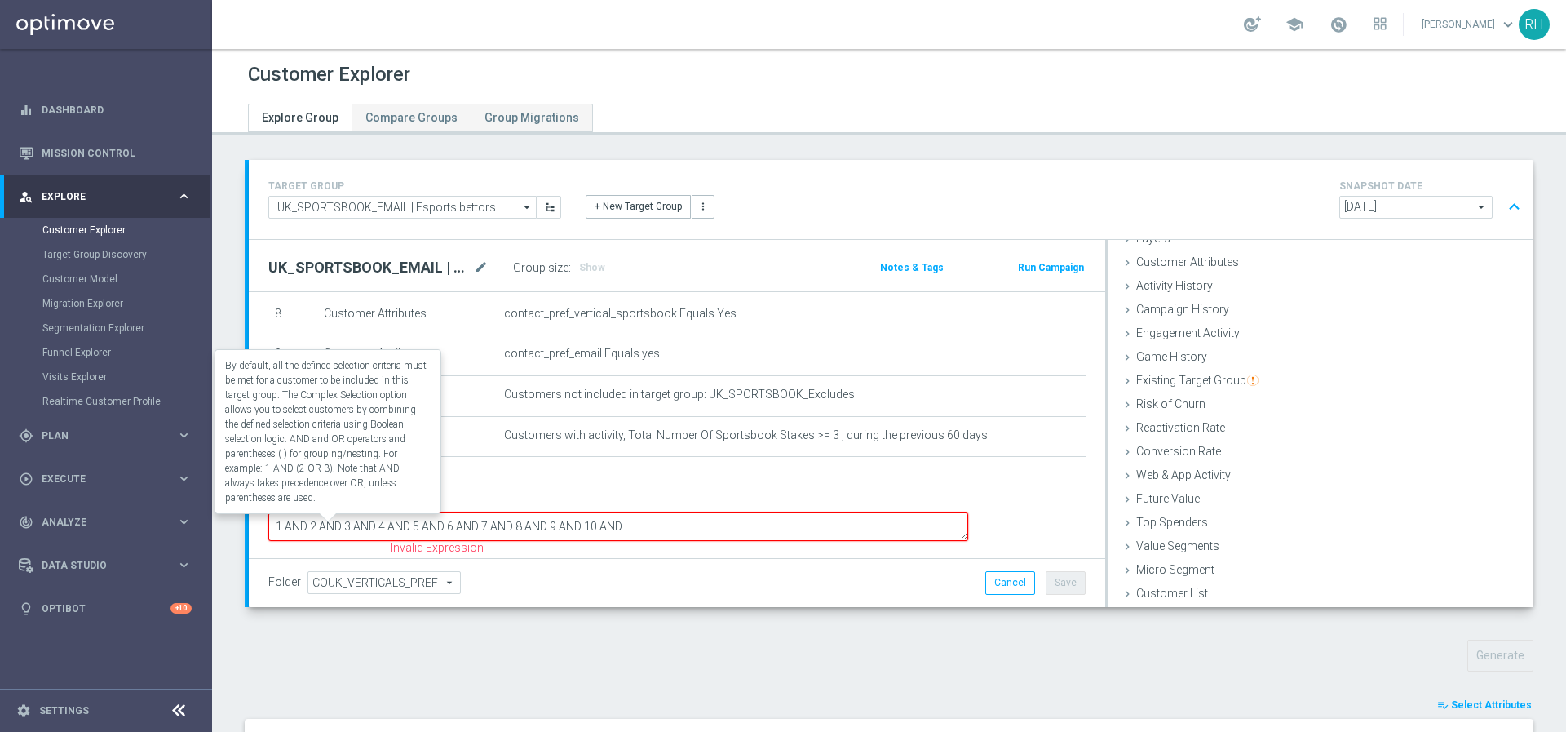
click at [346, 506] on label "Complex Selection" at bounding box center [328, 497] width 95 height 15
click at [279, 511] on input "Complex Selection" at bounding box center [273, 499] width 11 height 23
checkbox input "false"
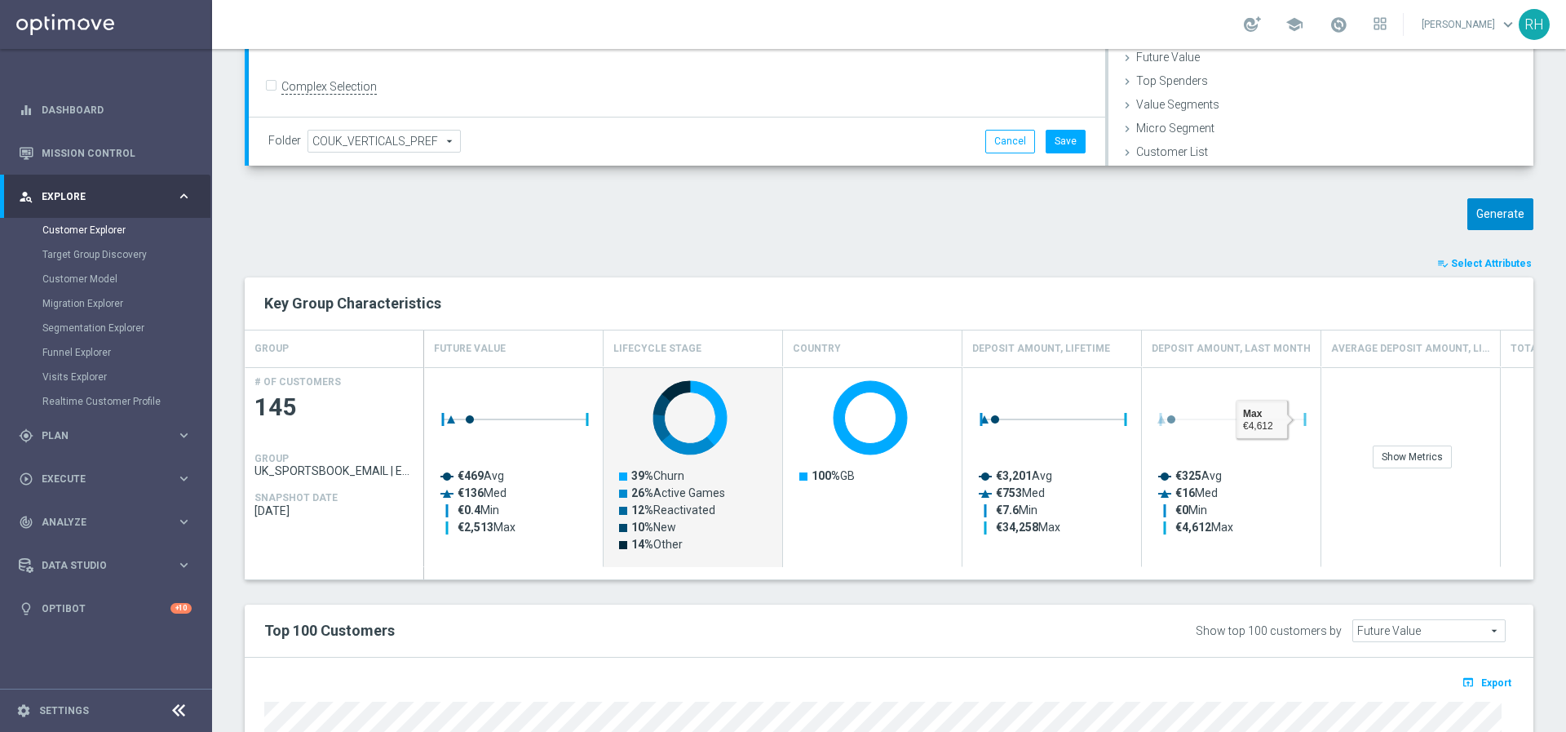
scroll to position [294, 0]
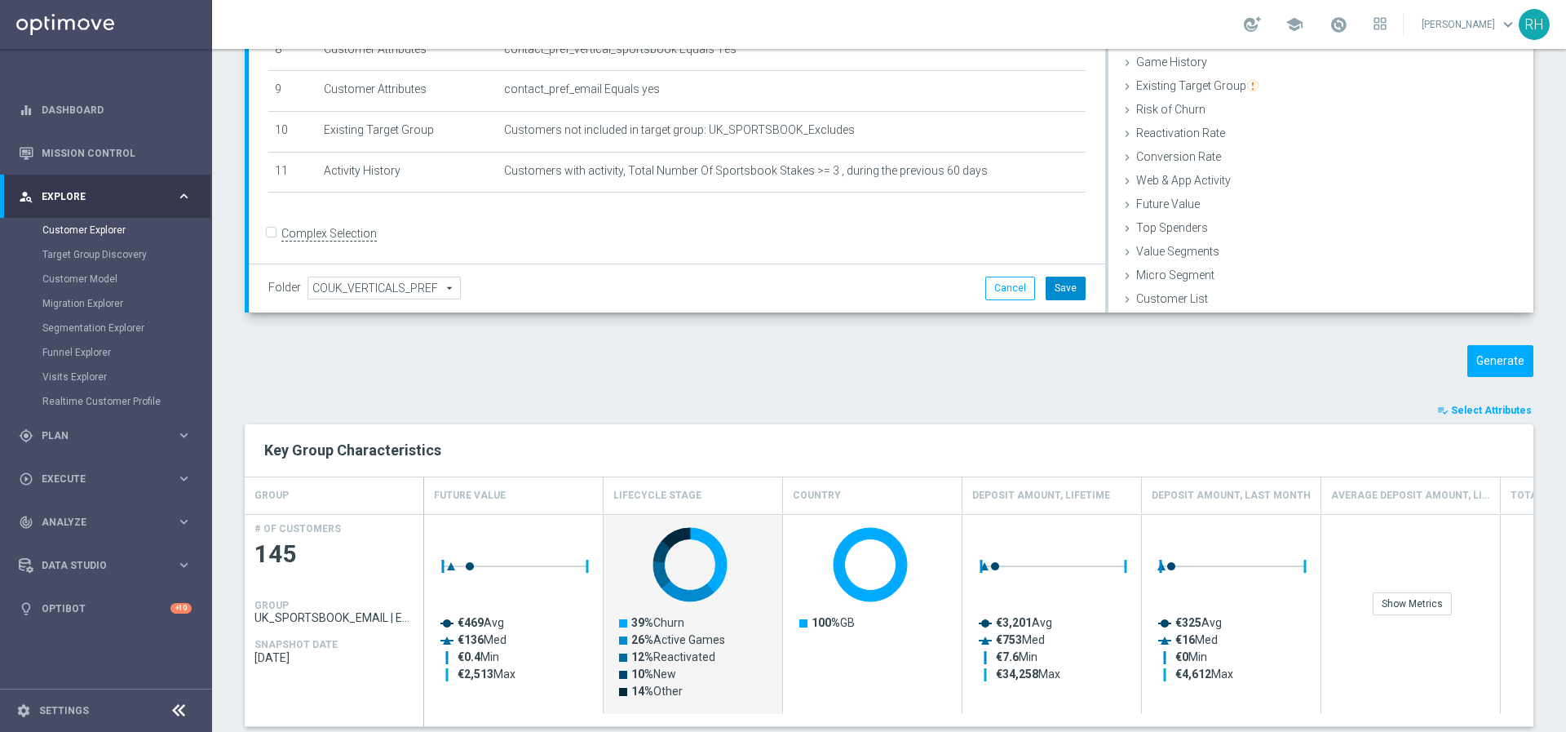
click at [1072, 290] on button "Save" at bounding box center [1066, 287] width 40 height 23
click at [1154, 290] on div "Customer List done" at bounding box center [1320, 300] width 425 height 24
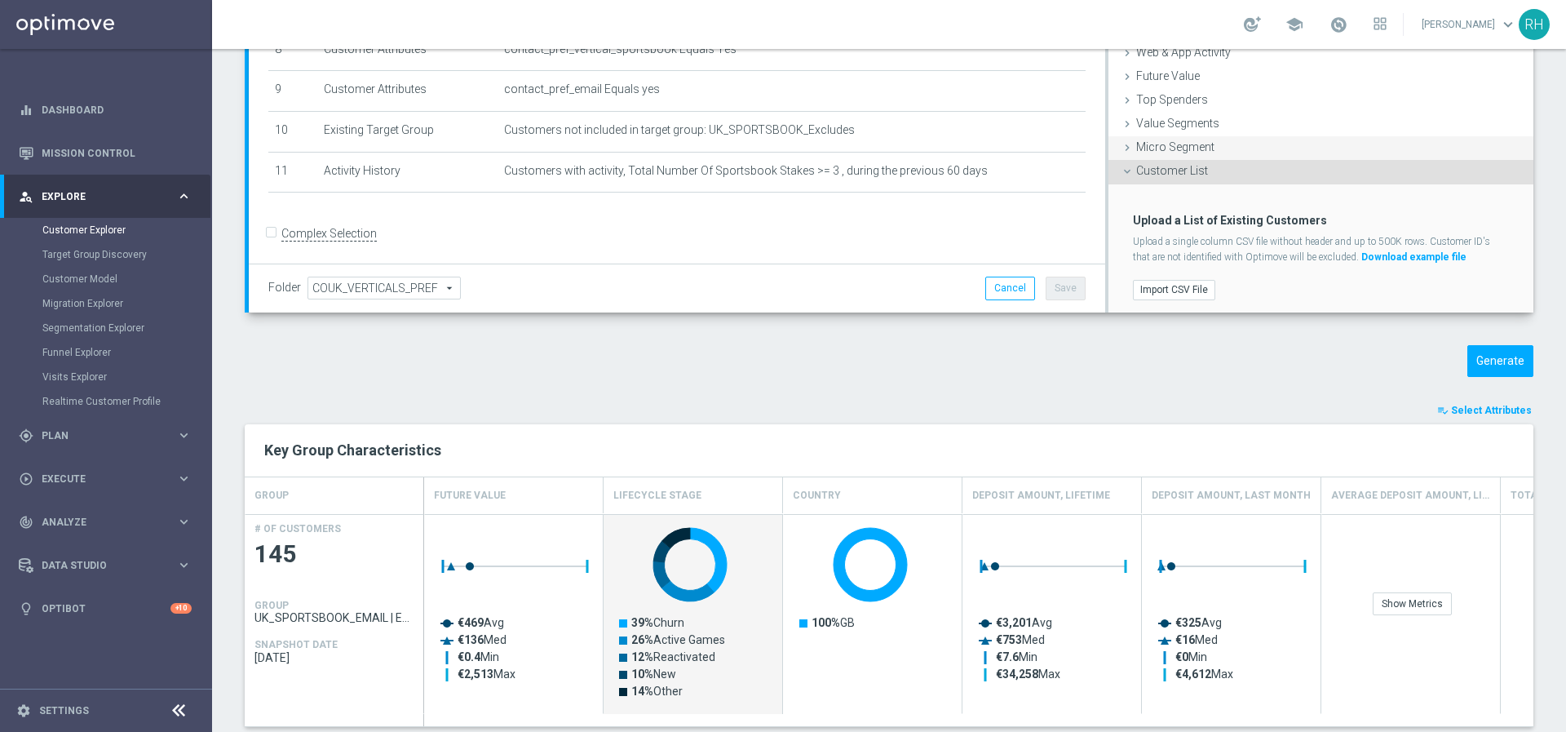
scroll to position [200, 0]
click at [1155, 282] on label "Import CSV File" at bounding box center [1174, 285] width 82 height 20
click at [0, 0] on input "Import CSV File" at bounding box center [0, 0] width 0 height 0
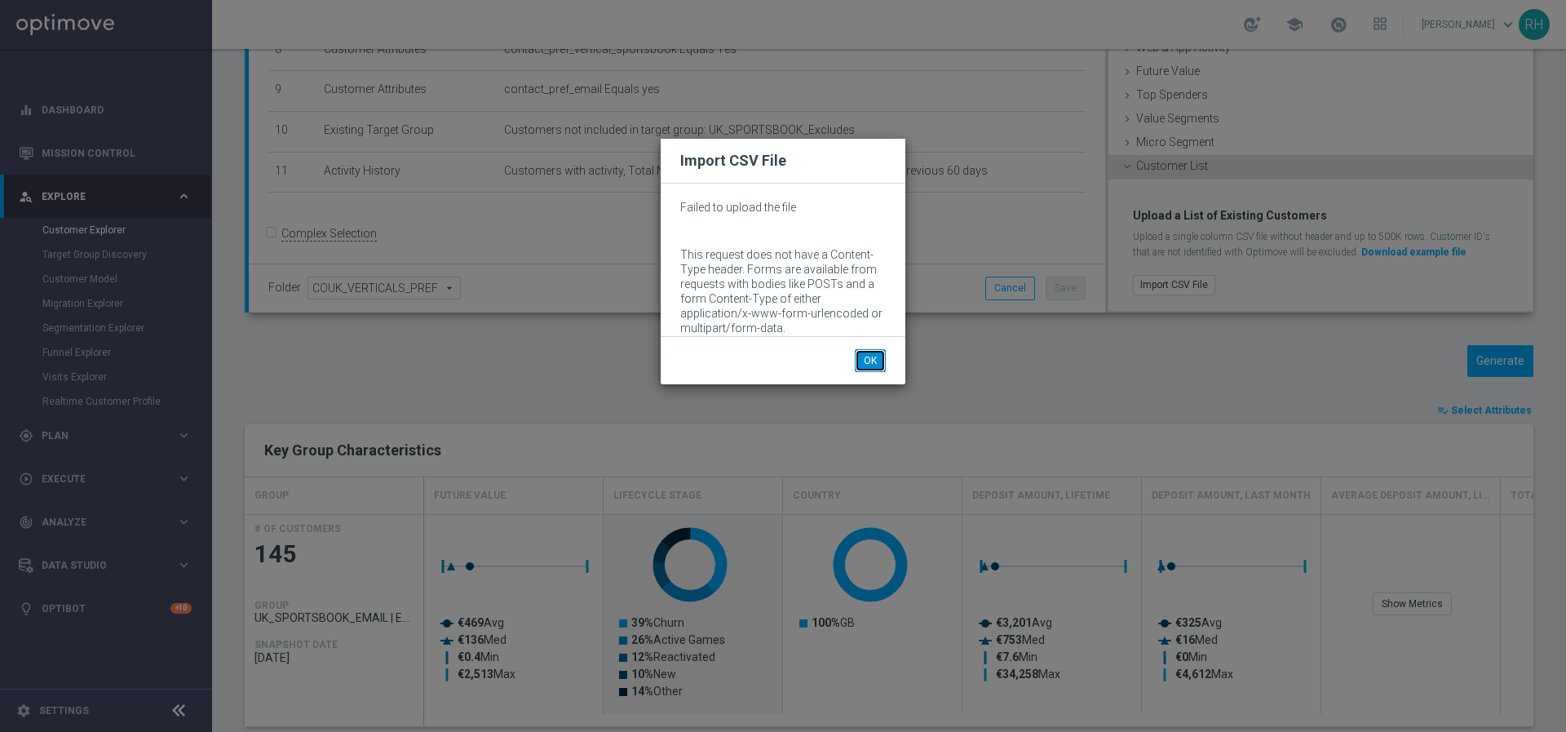
click at [865, 366] on button "OK" at bounding box center [870, 360] width 31 height 23
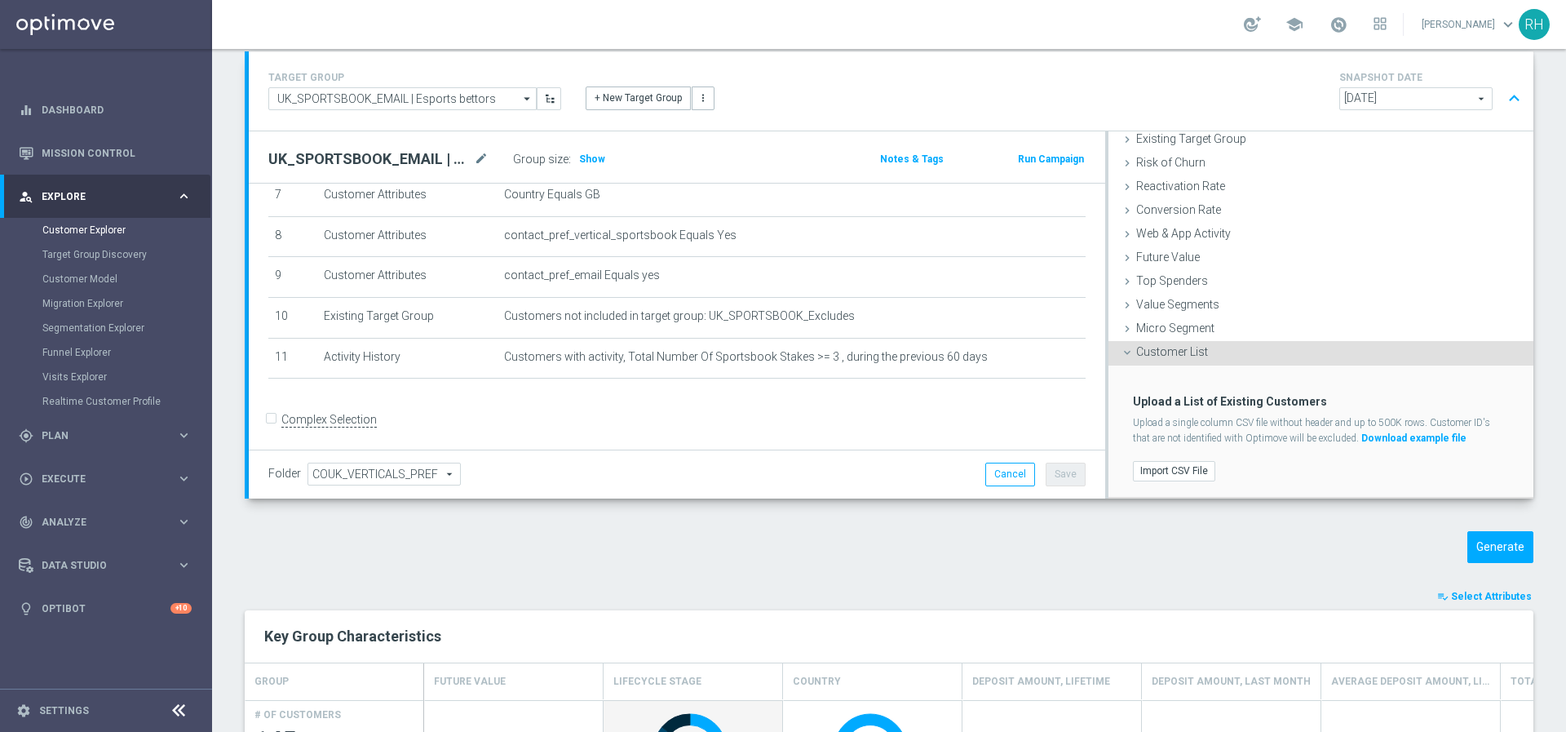
scroll to position [84, 0]
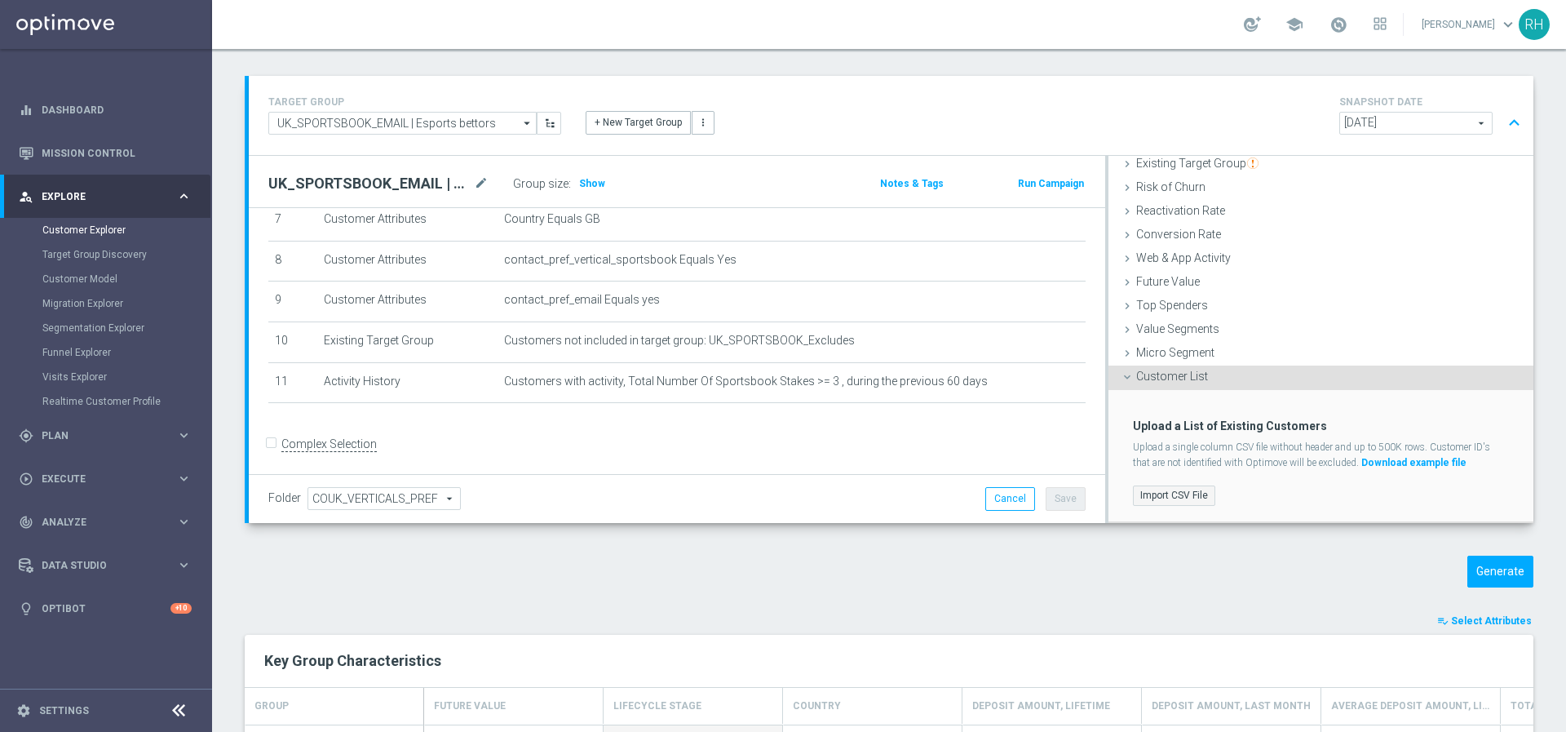
click at [1179, 502] on label "Import CSV File" at bounding box center [1174, 495] width 82 height 20
click at [0, 0] on input "Import CSV File" at bounding box center [0, 0] width 0 height 0
click at [1194, 488] on label "Import CSV File" at bounding box center [1174, 495] width 82 height 20
click at [0, 0] on input "Import CSV File" at bounding box center [0, 0] width 0 height 0
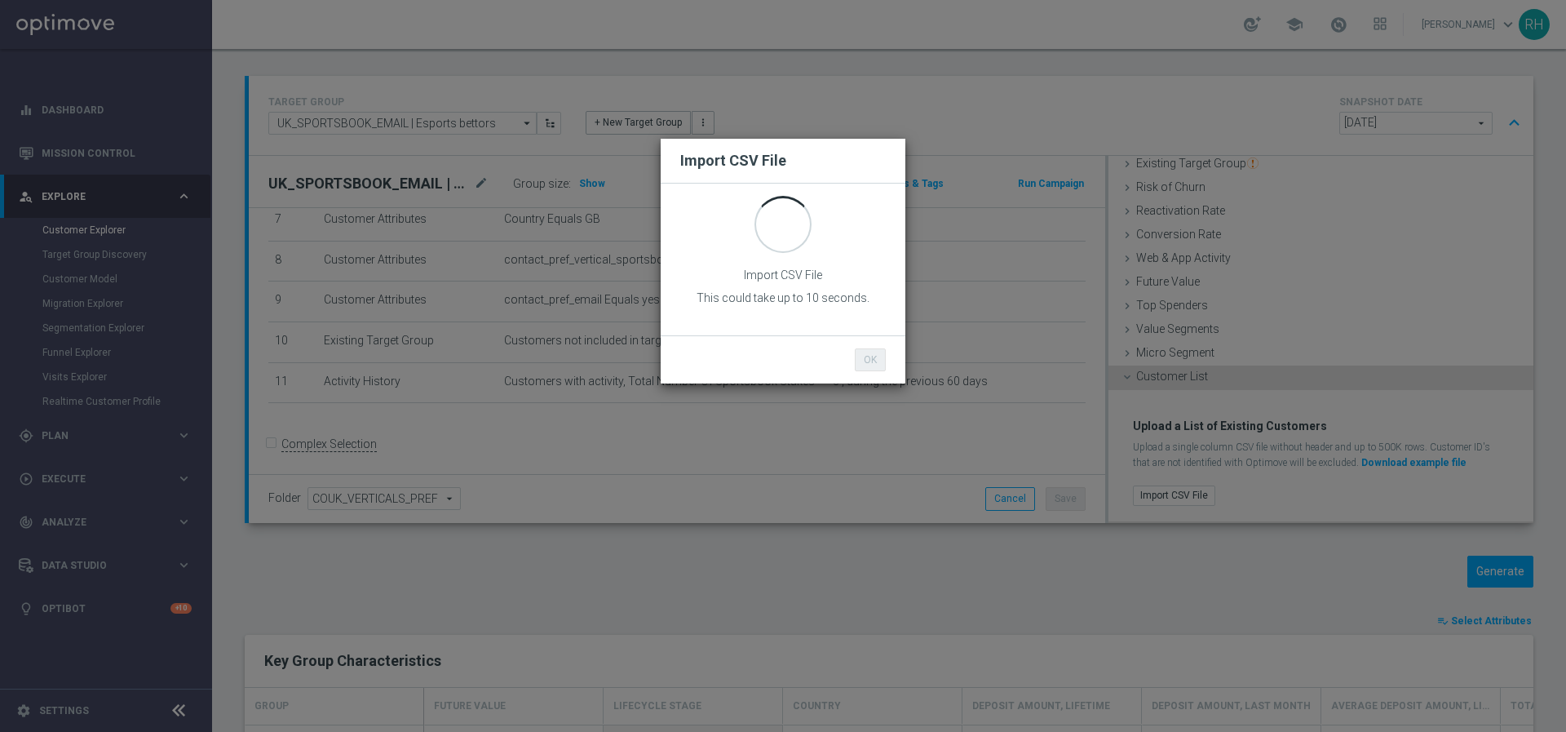
click at [972, 153] on div "Import CSV File Import CSV File This could take up to 10 seconds. OK Cancel" at bounding box center [783, 366] width 1566 height 732
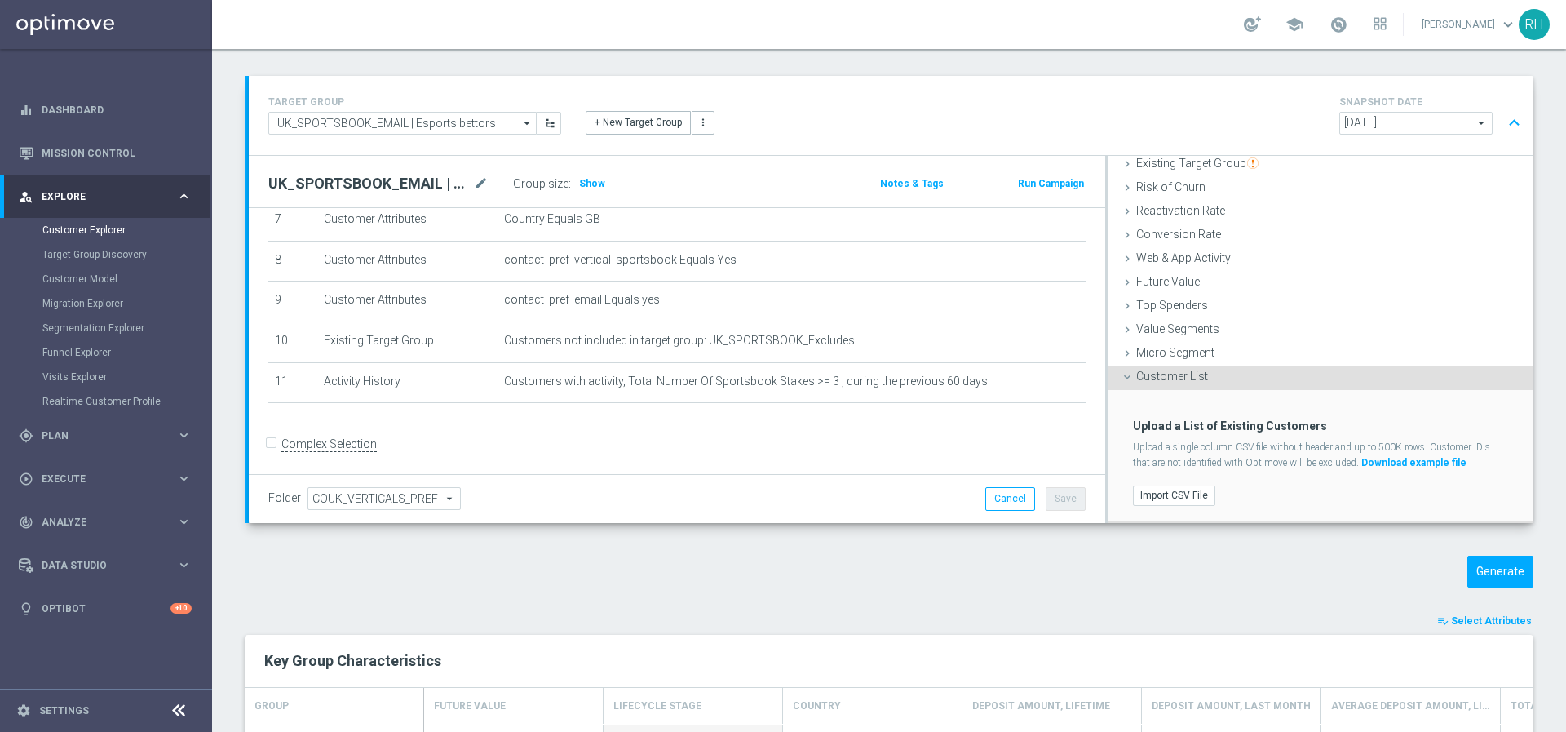
click at [416, 172] on div "UK_SPORTSBOOK_EMAIL | Esports bettors mode_edit" at bounding box center [390, 183] width 245 height 23
click at [417, 172] on div "UK_SPORTSBOOK_EMAIL | Esports bettors mode_edit" at bounding box center [390, 183] width 245 height 23
copy div "UK_SPORTSBOOK_EMAIL | Esports bettors"
click at [78, 447] on div "gps_fixed Plan keyboard_arrow_right" at bounding box center [105, 435] width 210 height 43
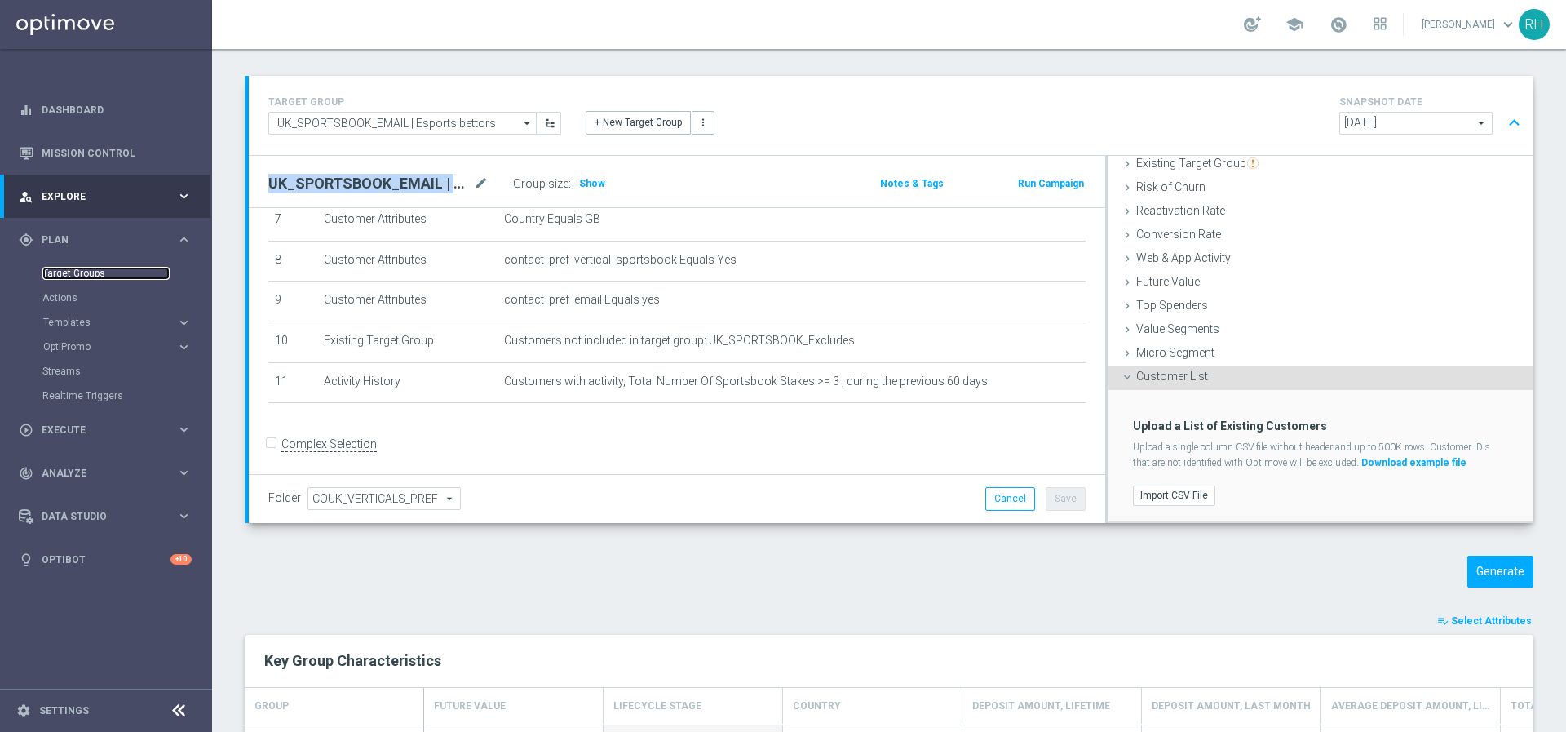
click at [86, 276] on link "Target Groups" at bounding box center [105, 273] width 127 height 13
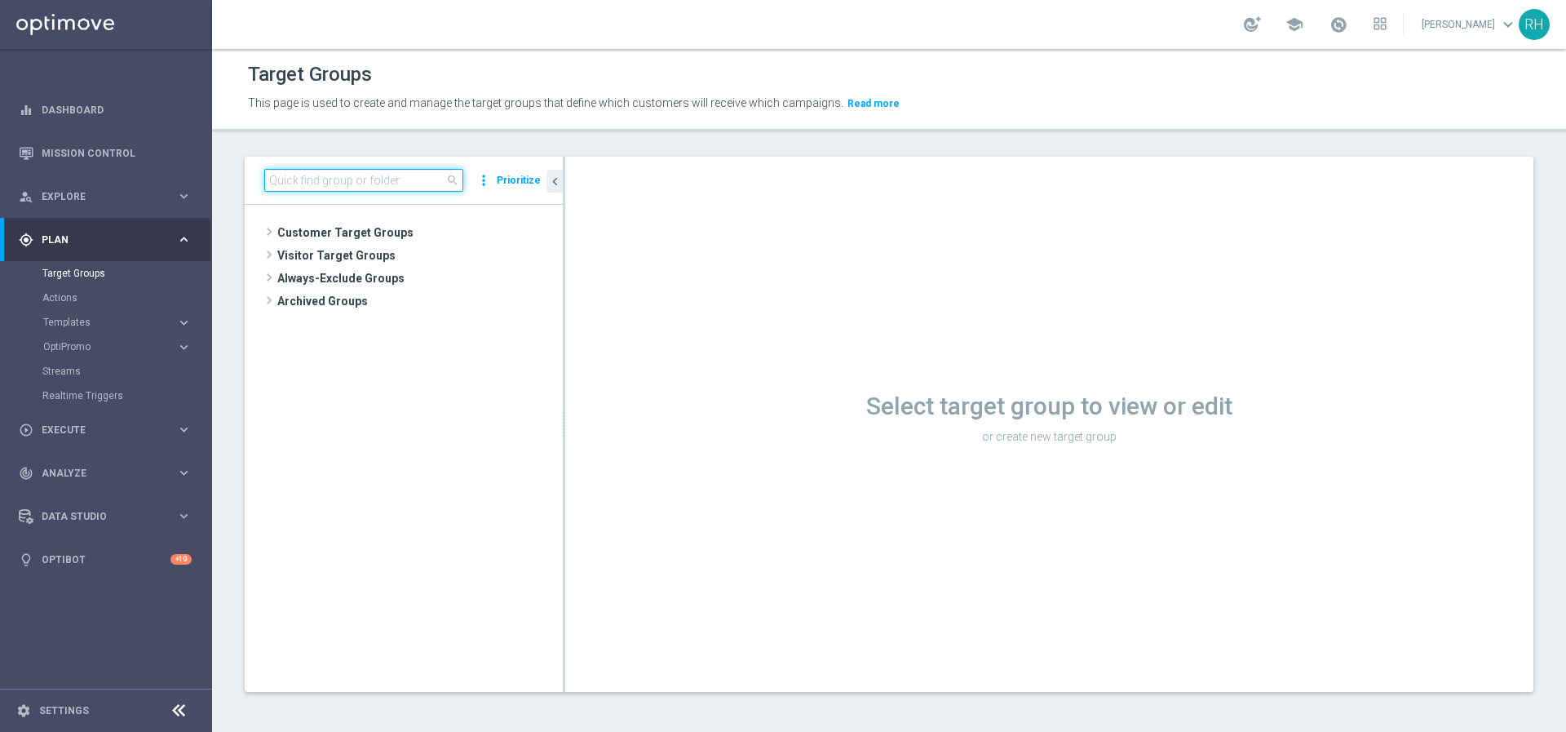
click at [347, 178] on input at bounding box center [363, 180] width 199 height 23
paste input "UK_SPORTSBOOK_EMAIL | Esports bettors"
type input "UK_SPORTSBOOK_EMAIL | Esports bettors"
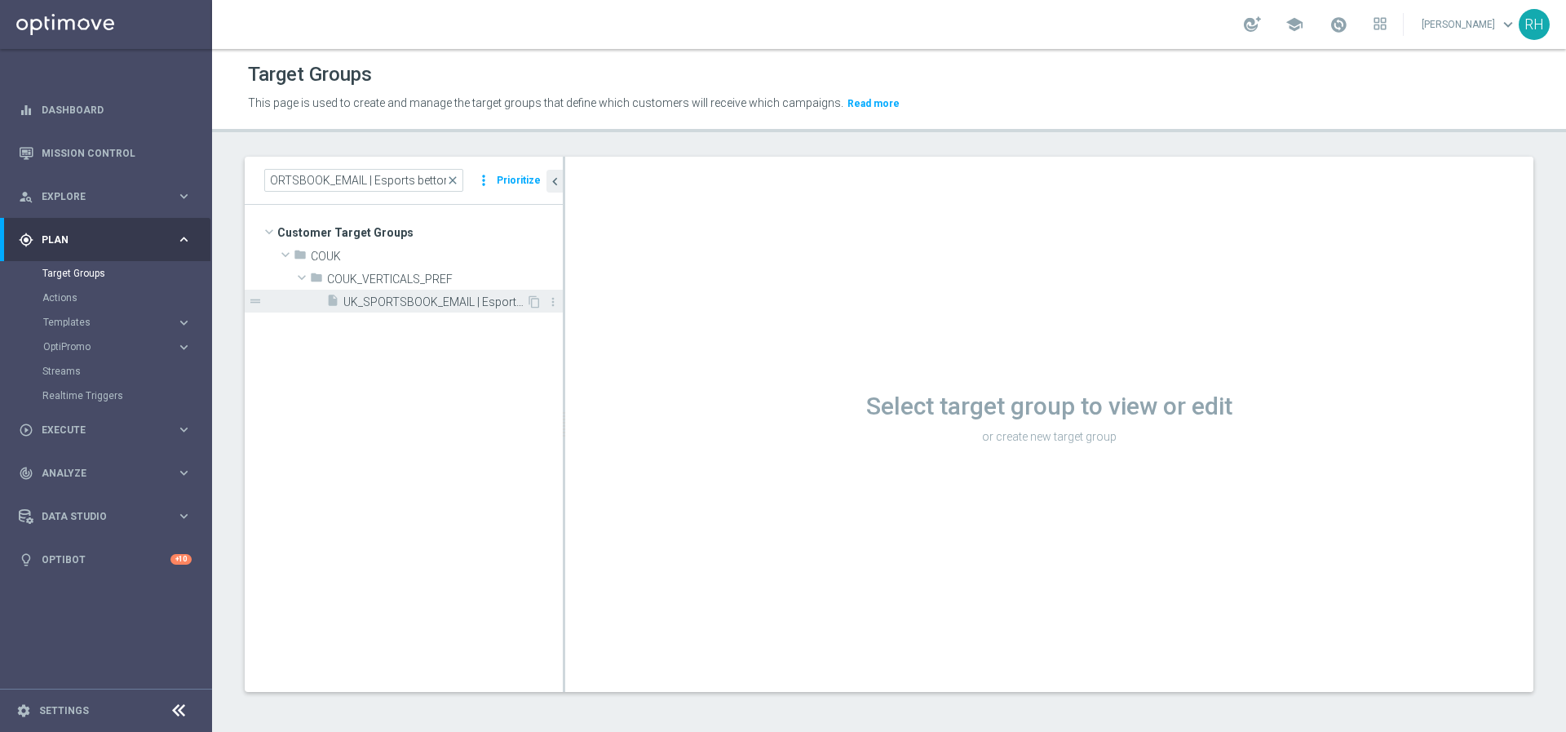
click at [420, 301] on span "UK_SPORTSBOOK_EMAIL | Esports bettors" at bounding box center [434, 302] width 183 height 14
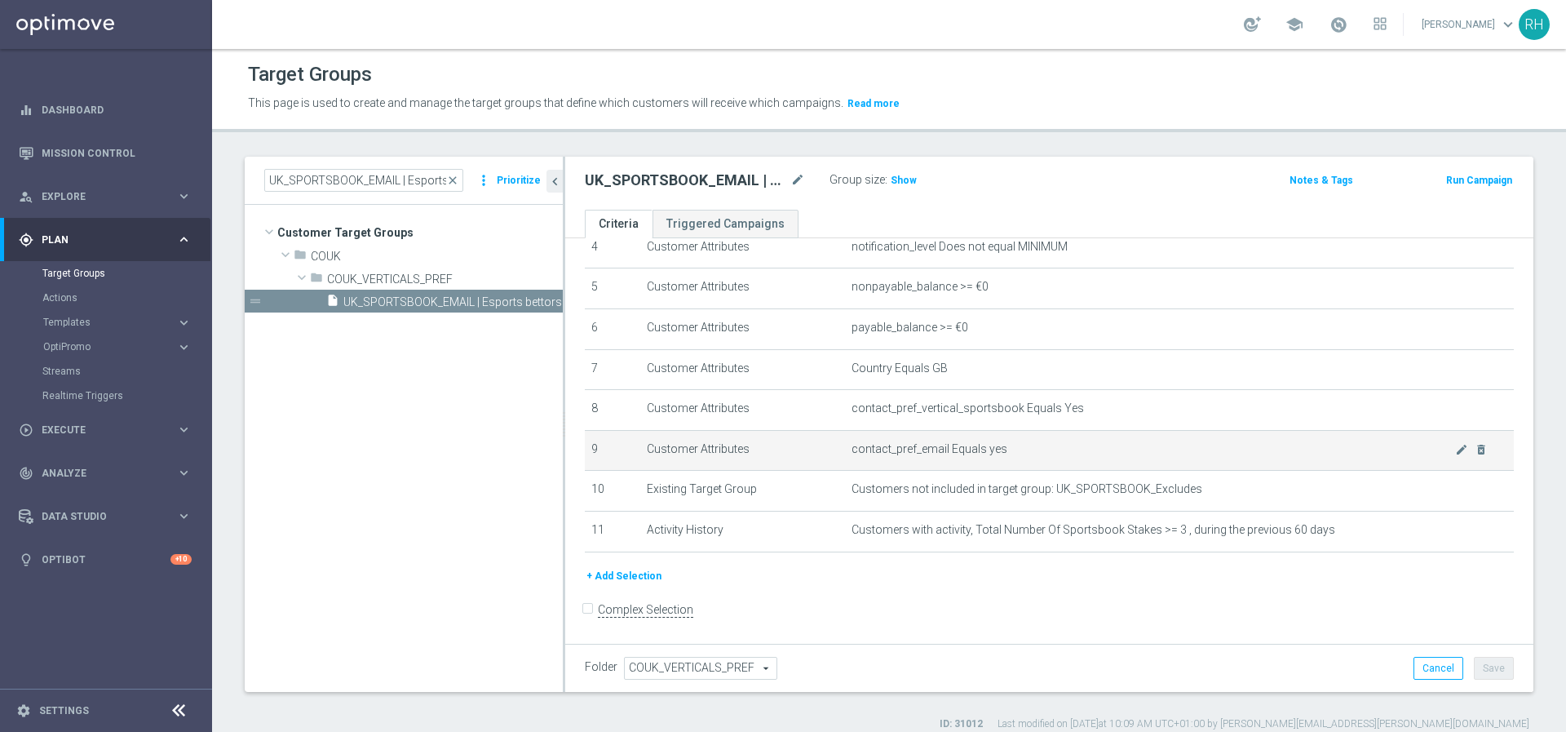
scroll to position [15, 0]
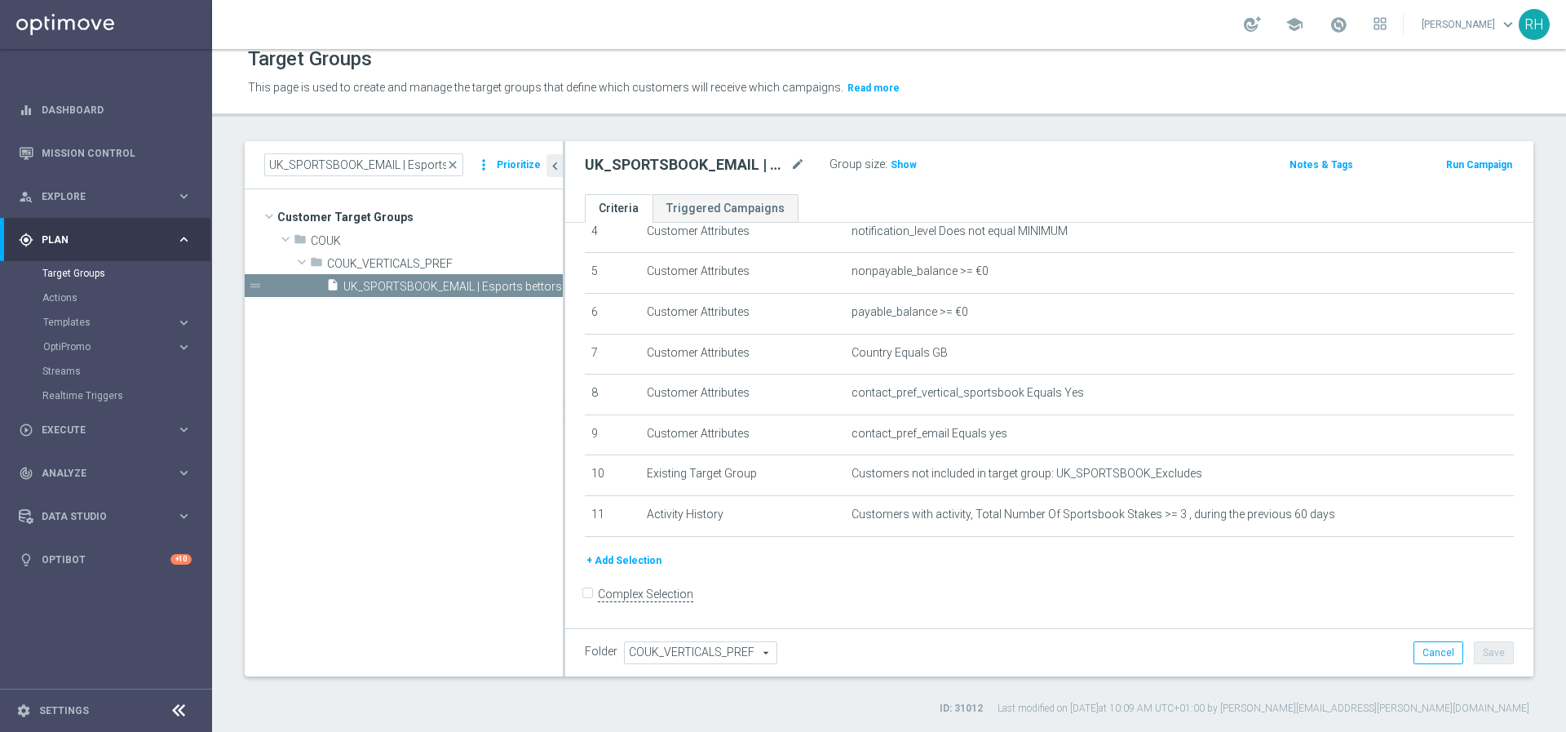
click at [643, 552] on button "+ Add Selection" at bounding box center [624, 560] width 78 height 18
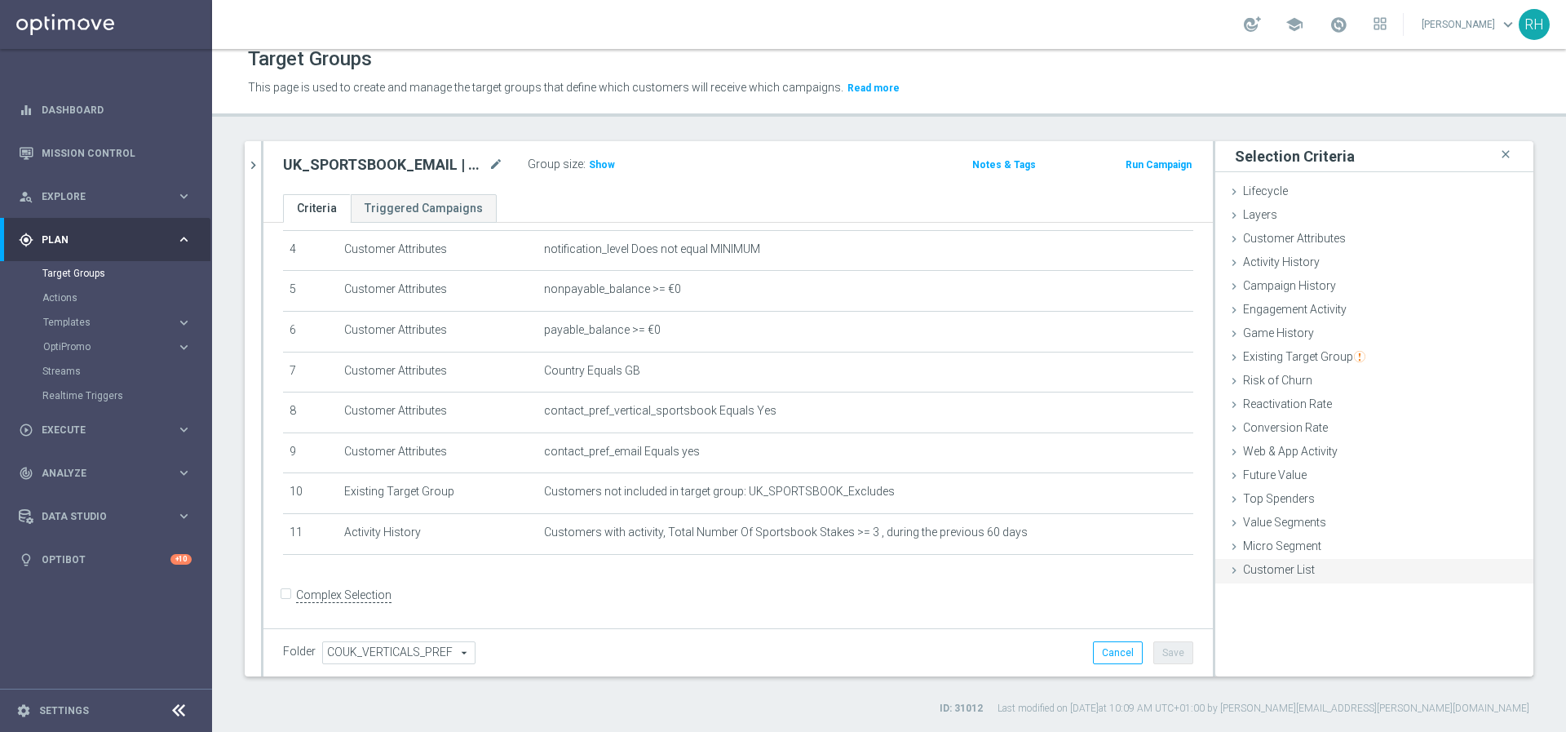
click at [1304, 564] on div "Customer List done" at bounding box center [1374, 571] width 318 height 24
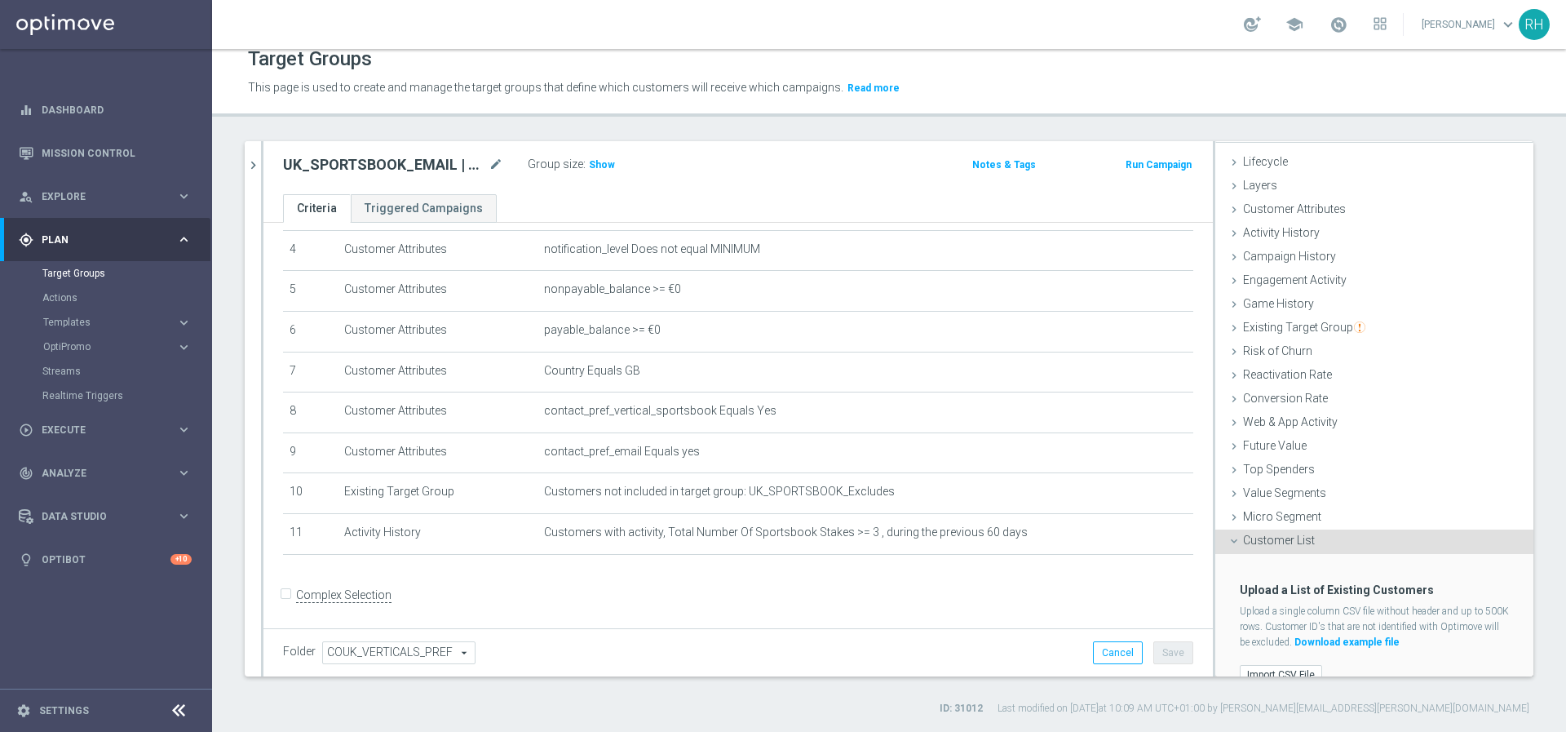
scroll to position [55, 0]
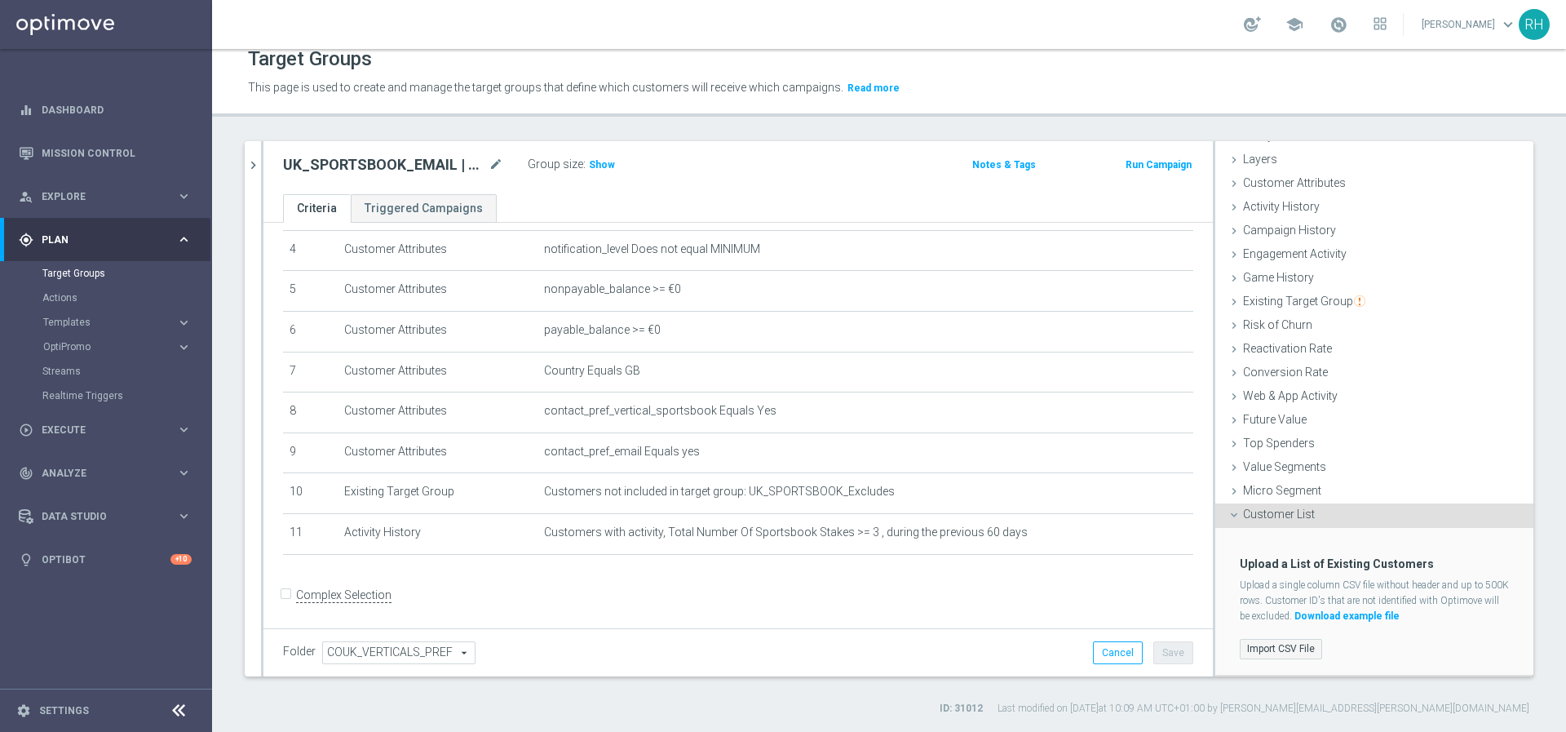
click at [1289, 644] on label "Import CSV File" at bounding box center [1281, 649] width 82 height 20
click at [0, 0] on input "Import CSV File" at bounding box center [0, 0] width 0 height 0
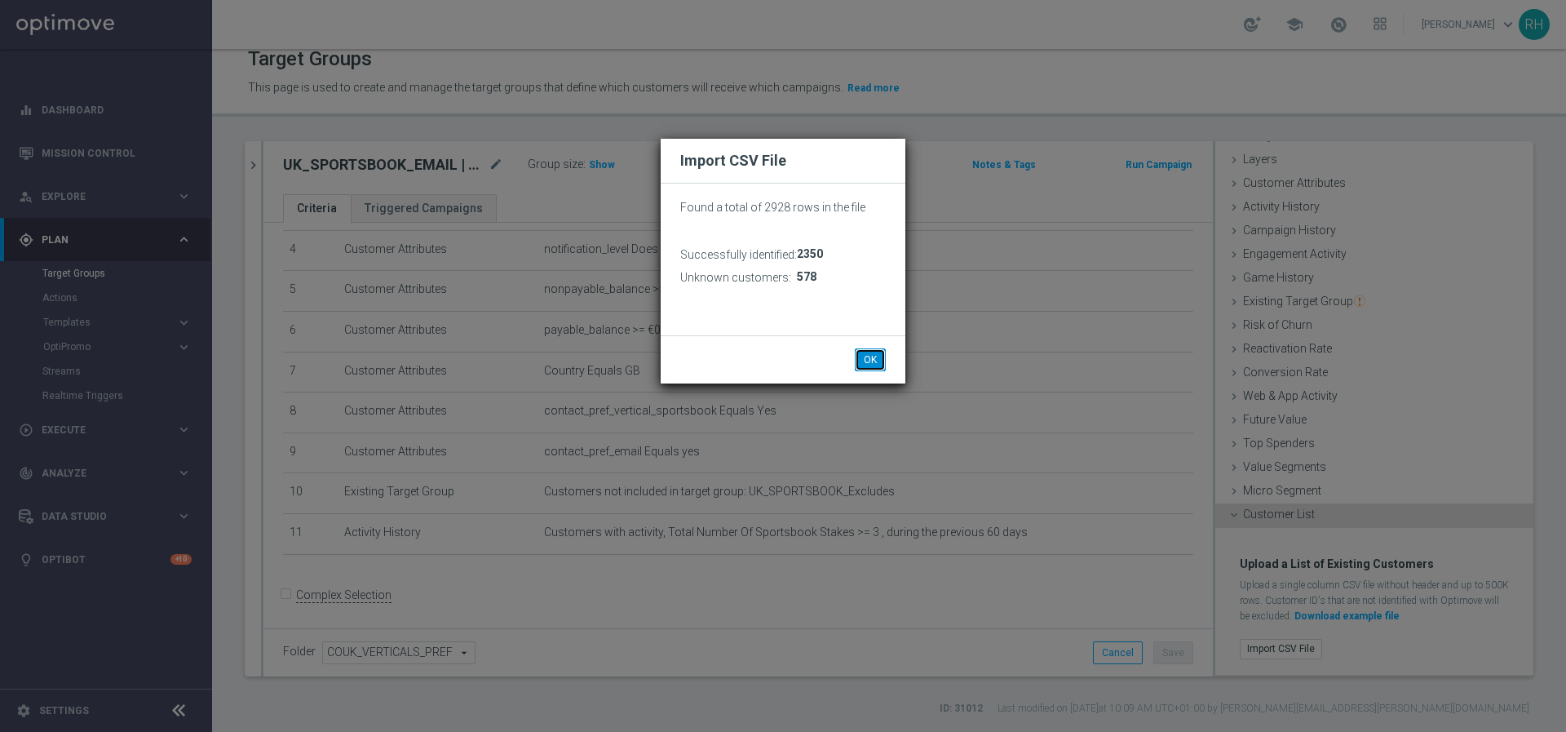
click at [866, 359] on button "OK" at bounding box center [870, 359] width 31 height 23
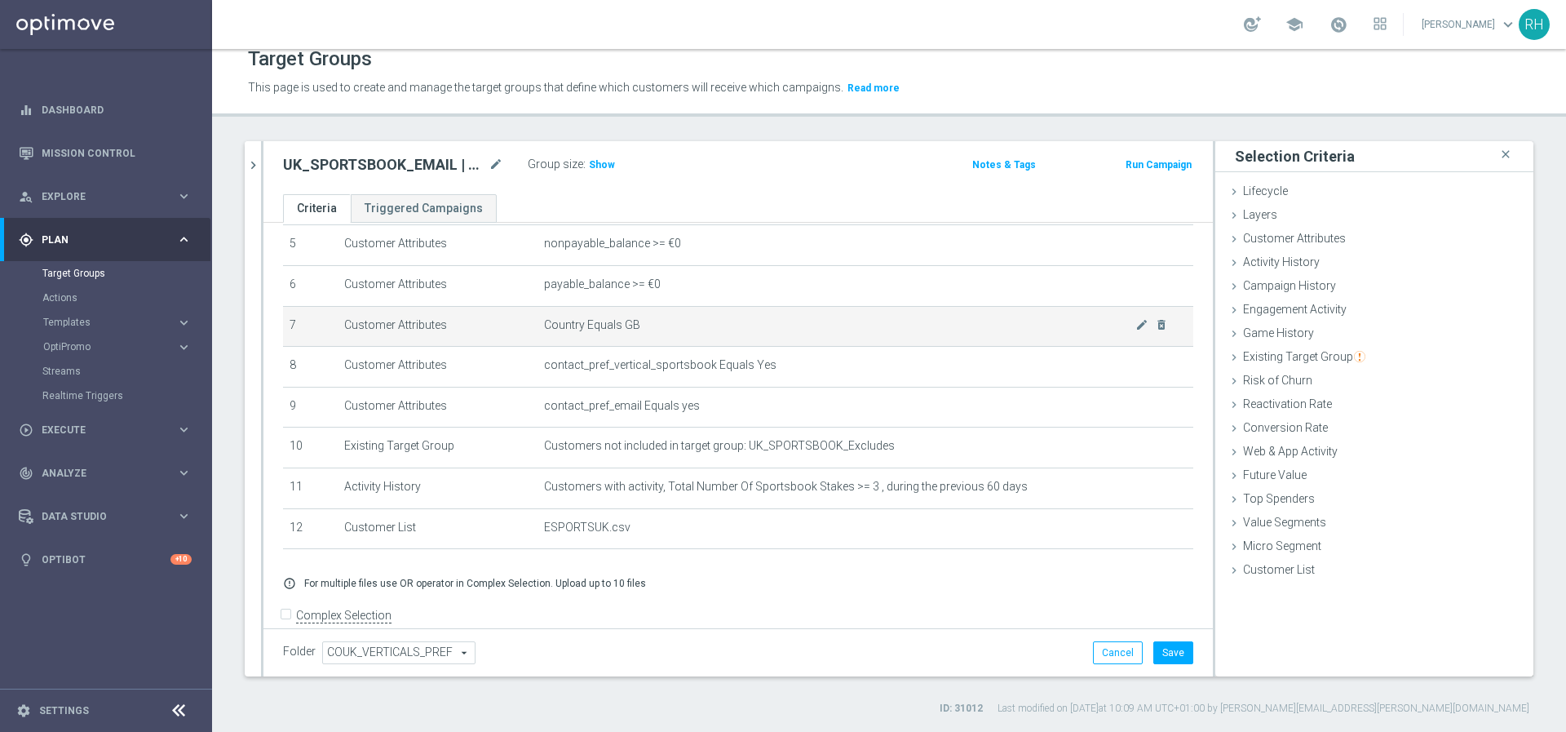
scroll to position [237, 0]
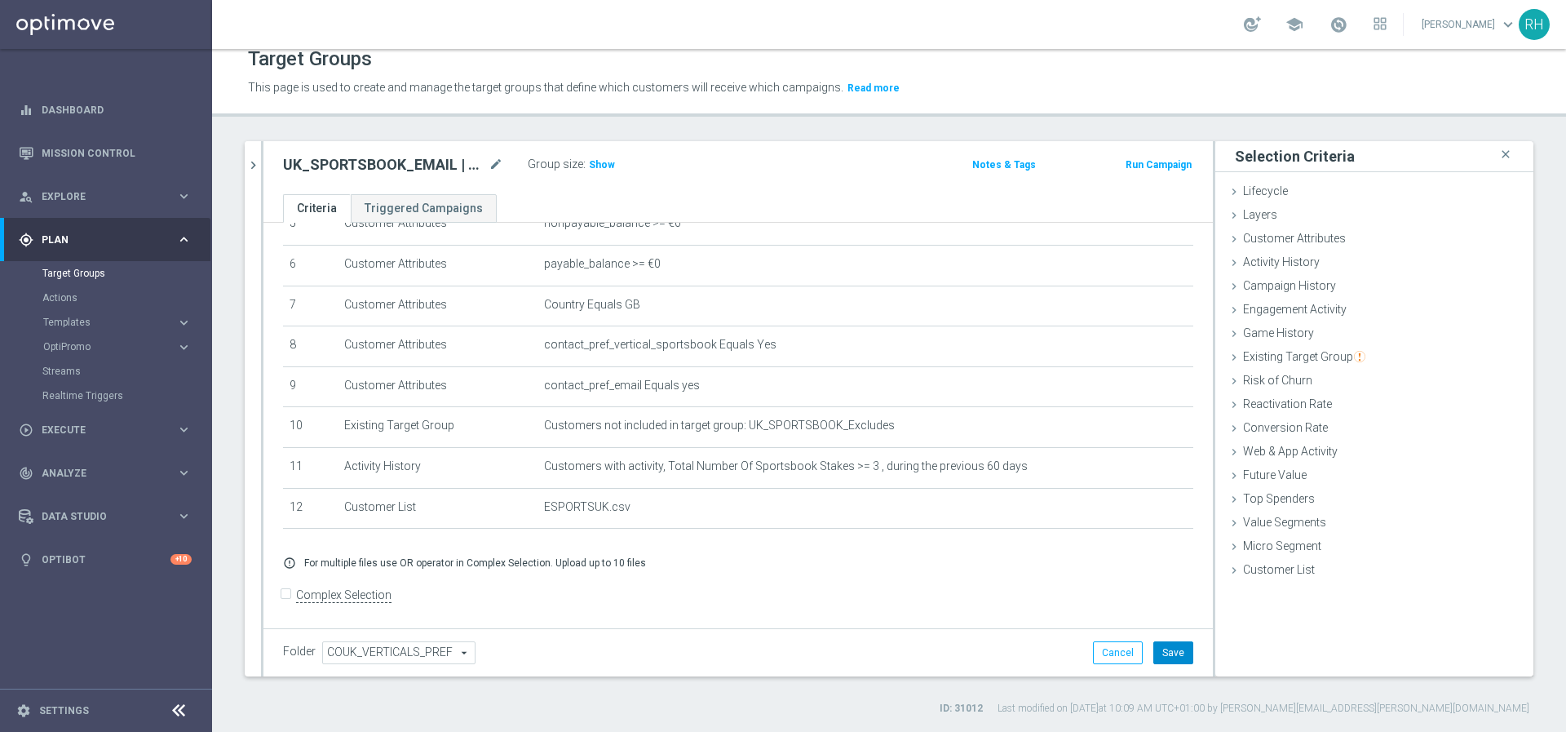
click at [1155, 644] on button "Save" at bounding box center [1173, 652] width 40 height 23
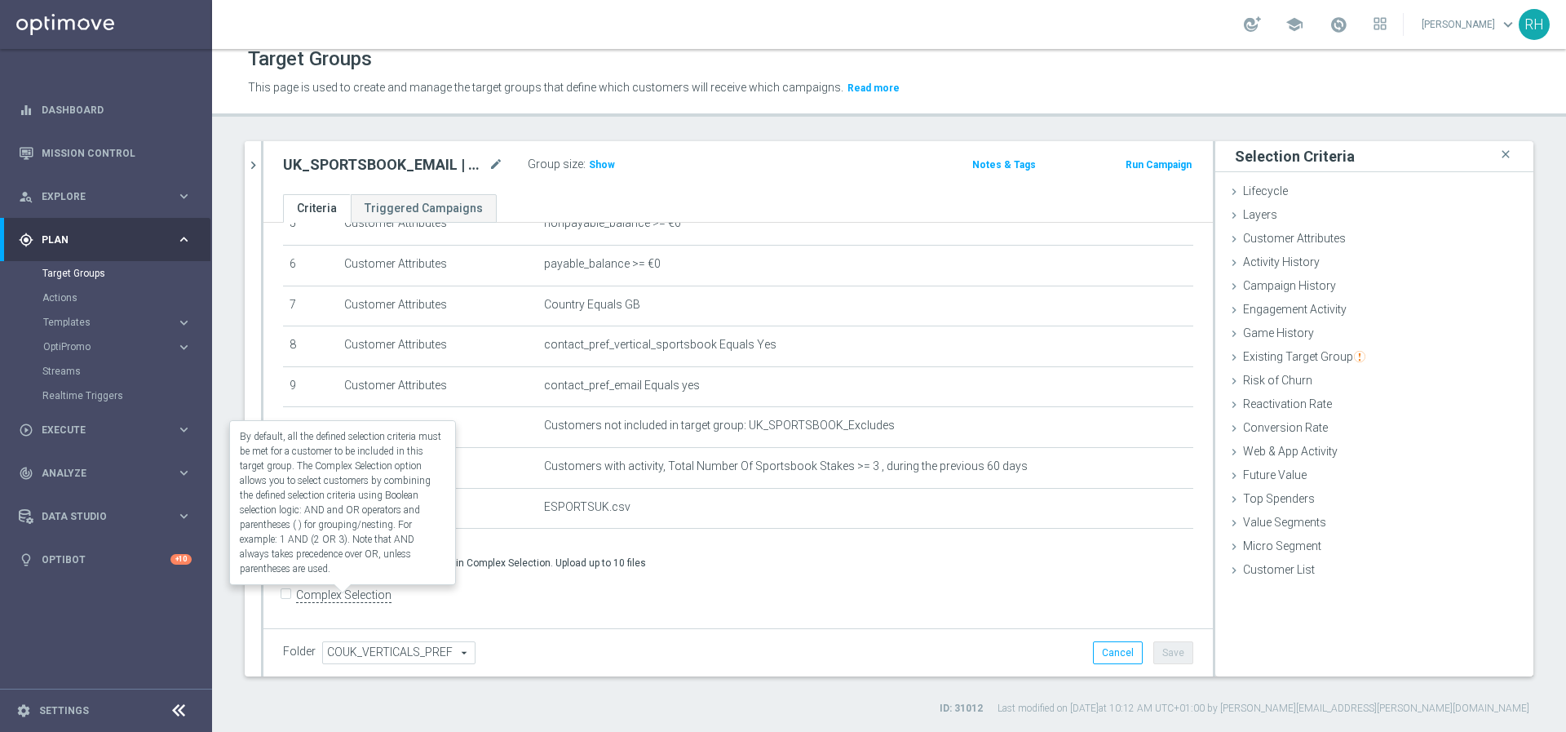
click at [356, 592] on label "Complex Selection" at bounding box center [343, 594] width 95 height 15
click at [294, 592] on input "Complex Selection" at bounding box center [288, 596] width 11 height 23
checkbox input "true"
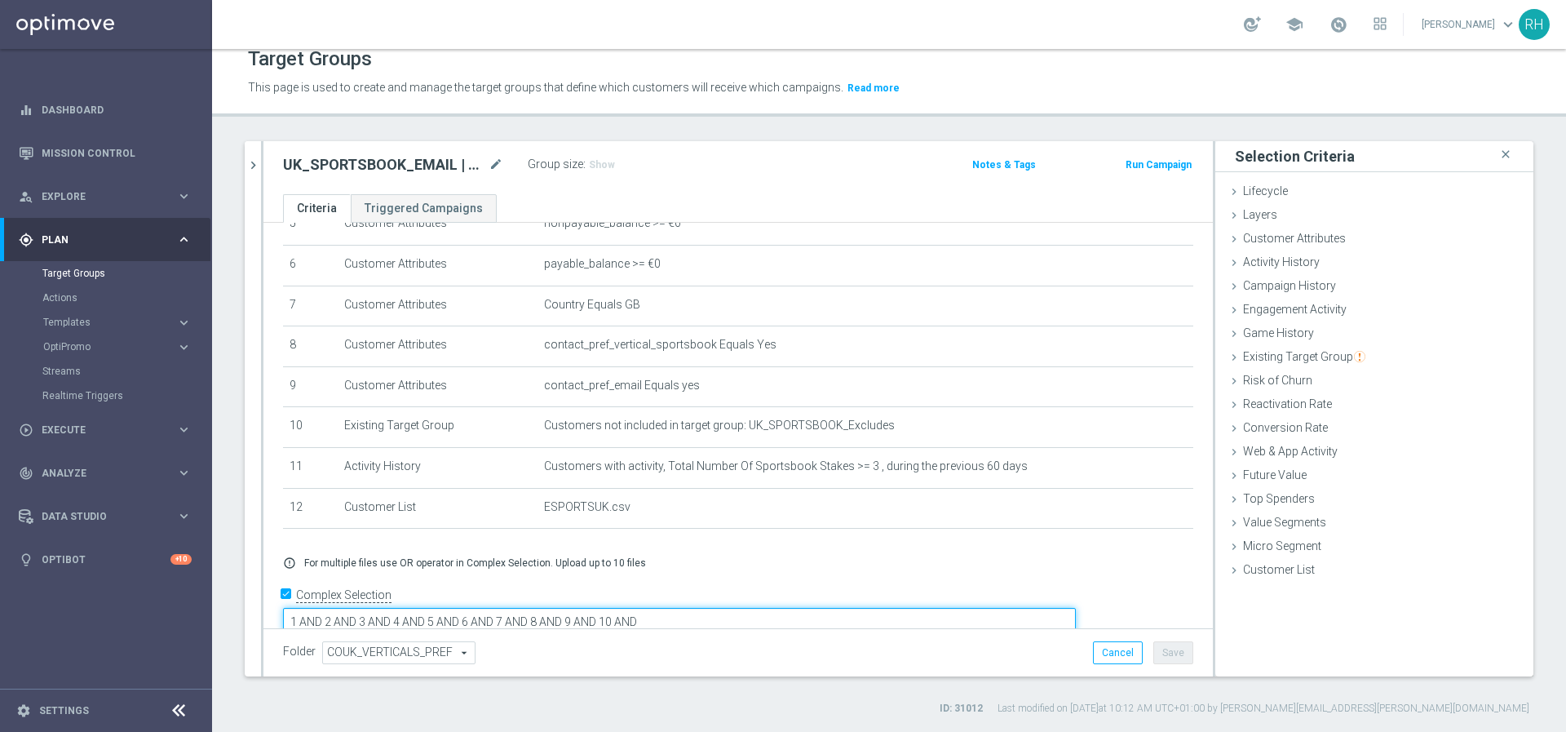
click at [629, 608] on textarea "1 AND 2 AND 3 AND 4 AND 5 AND 6 AND 7 AND 8 AND 9 AND 10 AND" at bounding box center [679, 622] width 793 height 29
click at [837, 608] on textarea "1 AND 2 AND 3 AND 4 AND 5 AND 6 AND 7 AND 8 AND 9 AND 10 AND" at bounding box center [679, 622] width 793 height 29
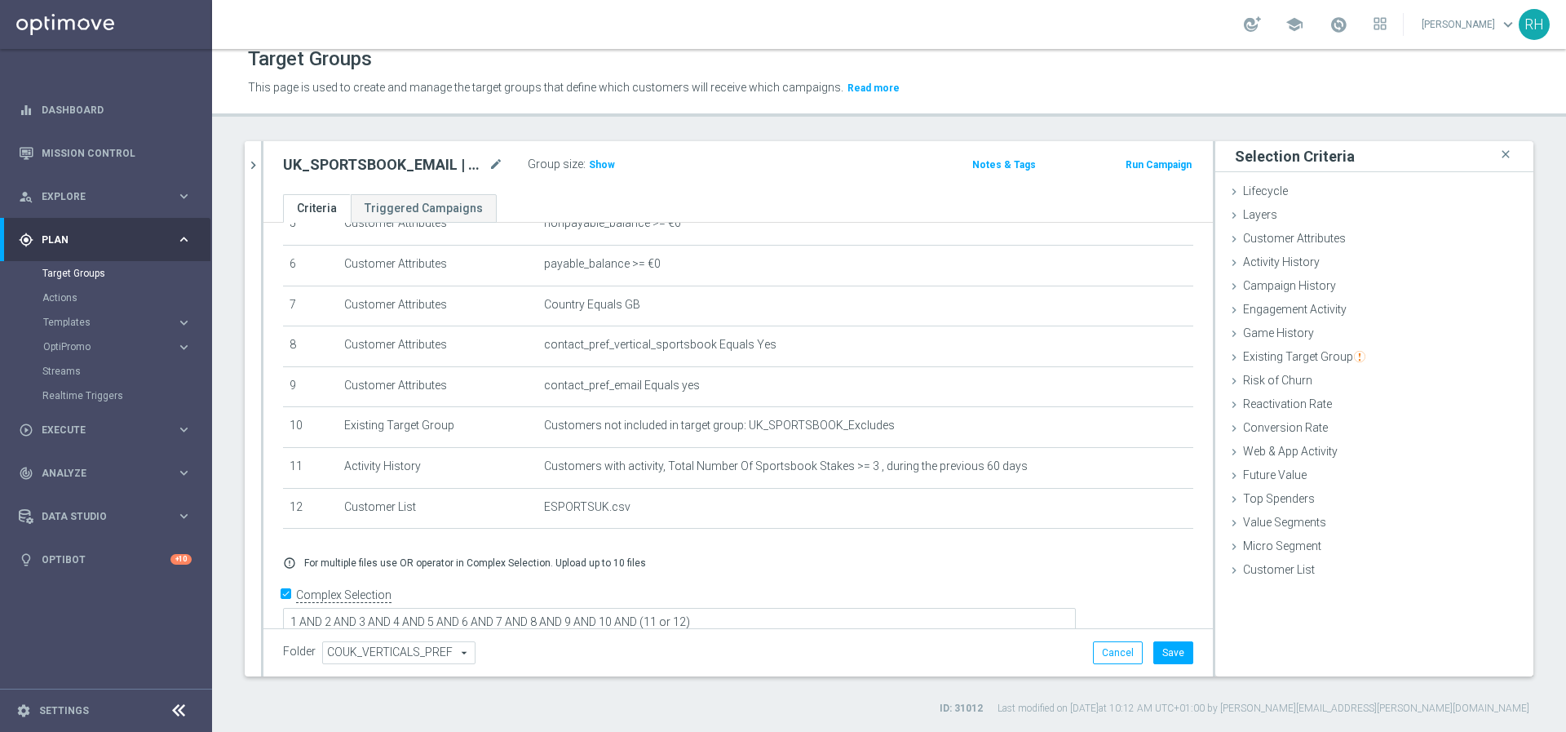
click at [903, 546] on div "+ Add Selection error_outline For multiple files use OR operator in Complex Sel…" at bounding box center [738, 562] width 935 height 38
click at [787, 609] on textarea "1 AND 2 AND 3 AND 4 AND 5 AND 6 AND 7 AND 8 AND 9 AND 10 AND (11 or 12)" at bounding box center [679, 623] width 793 height 29
type textarea "1 AND 2 AND 3 AND 4 AND 5 AND 6 AND 7 AND 8 AND 9 AND 10 AND (11 OR 12)"
click at [1158, 657] on button "Save" at bounding box center [1173, 652] width 40 height 23
click at [605, 166] on span "Show" at bounding box center [602, 164] width 26 height 11
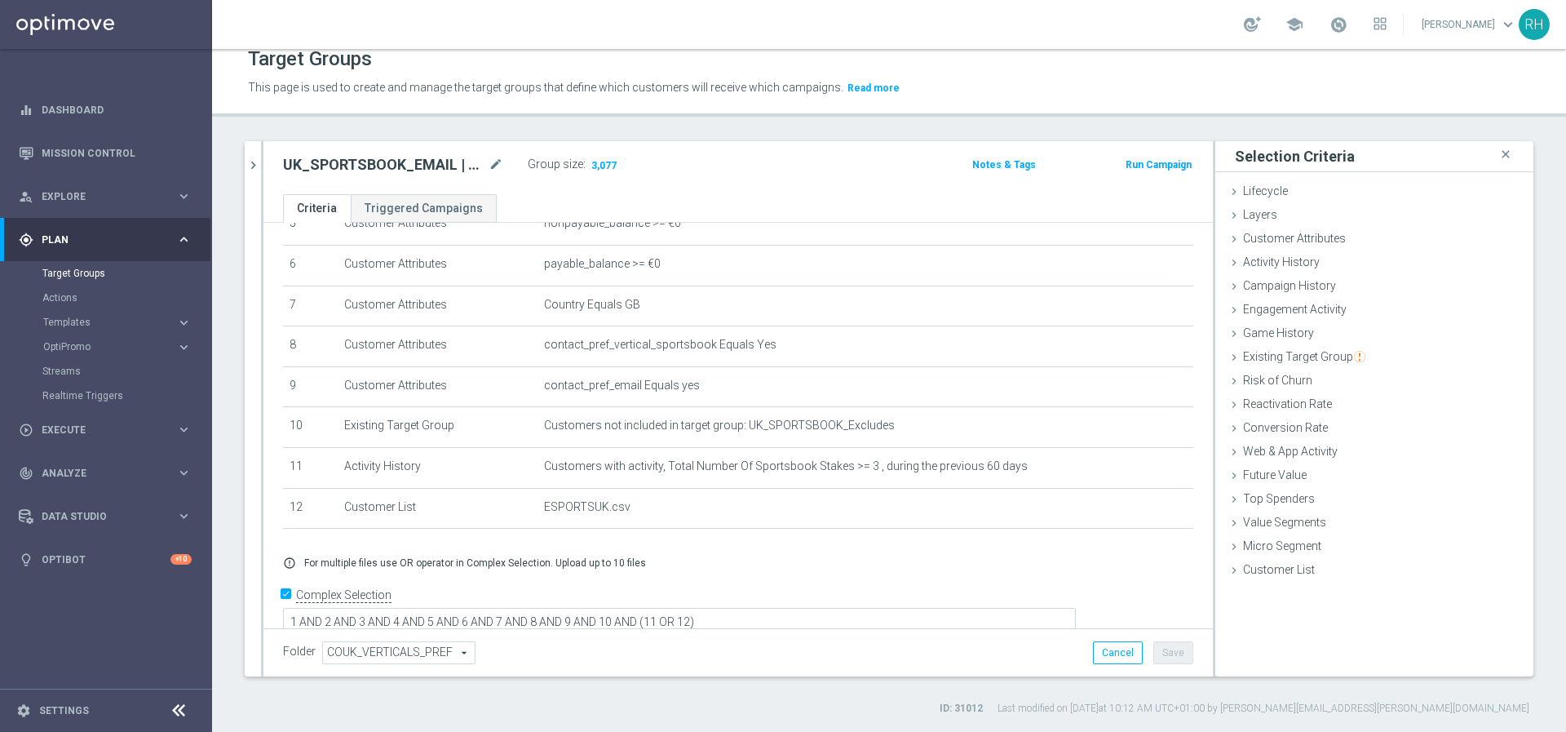
click at [420, 166] on h2 "UK_SPORTSBOOK_EMAIL | Esports bettors" at bounding box center [384, 165] width 202 height 20
copy div "UK_SPORTSBOOK_EMAIL | Esports bettors"
click at [807, 175] on div "UK_SPORTSBOOK_EMAIL | Esports bettors mode_edit Group size : 3,077" at bounding box center [582, 166] width 623 height 26
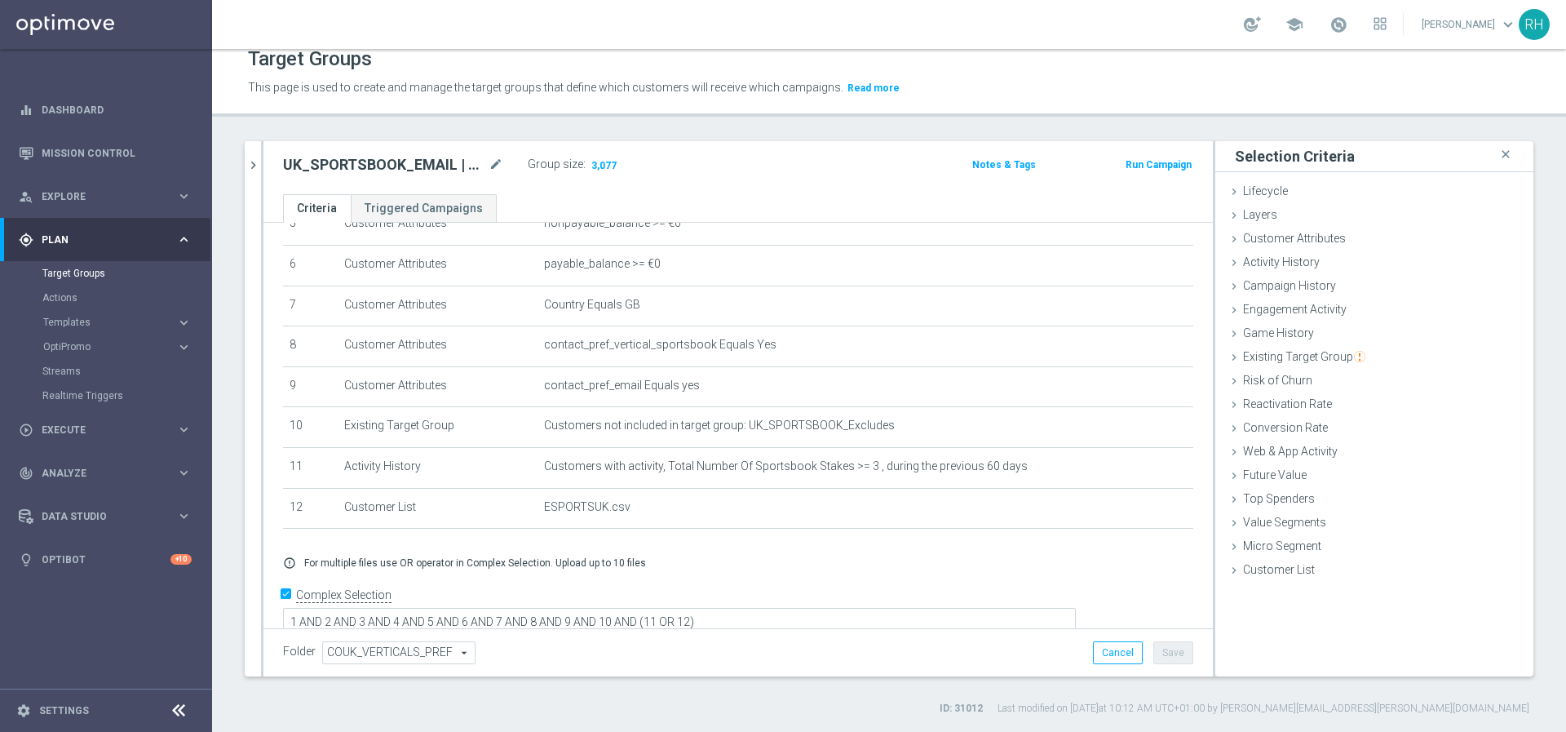
click at [392, 159] on h2 "UK_SPORTSBOOK_EMAIL | Esports bettors" at bounding box center [384, 165] width 202 height 20
copy div "UK_SPORTSBOOK_EMAIL | Esports bettors"
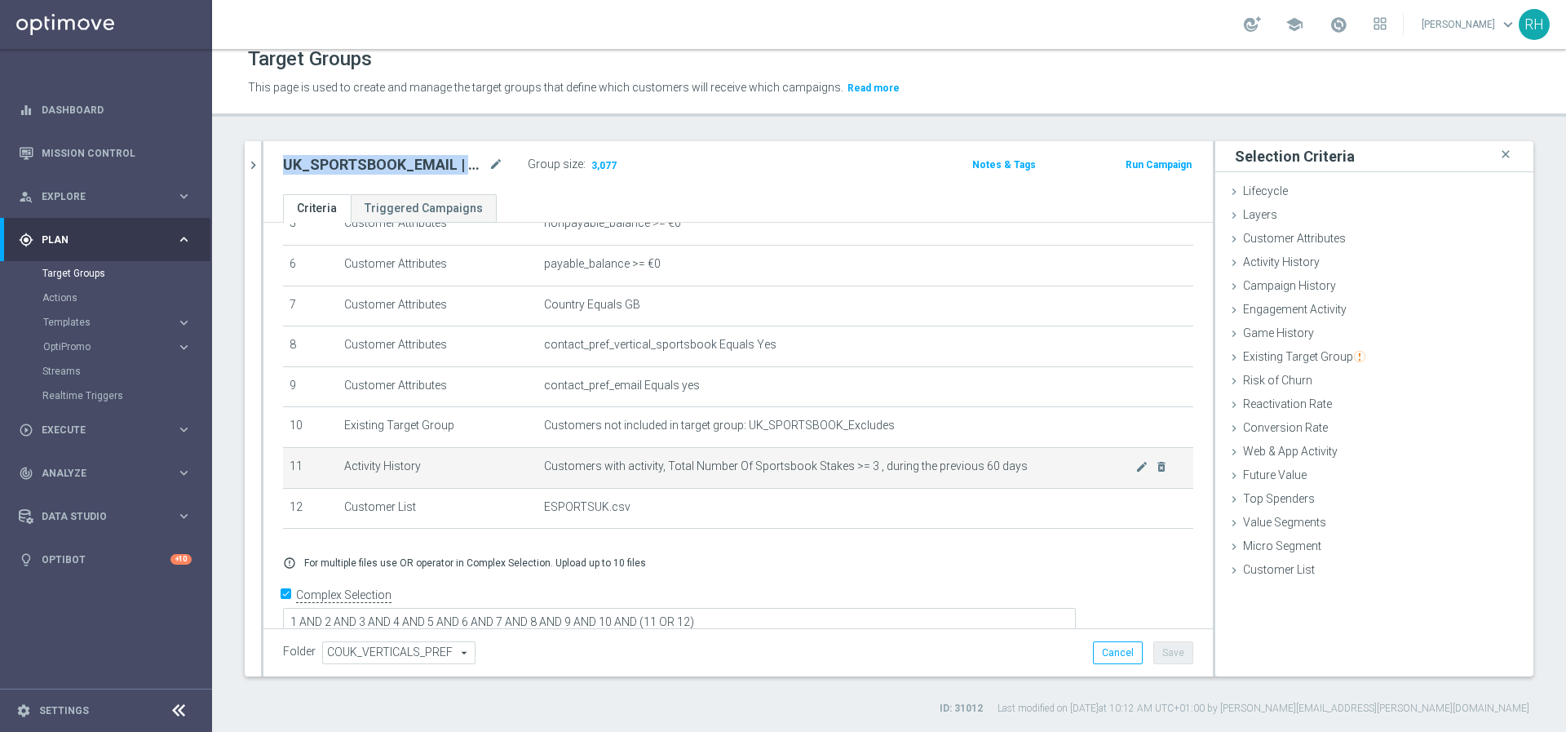
copy div "UK_SPORTSBOOK_EMAIL | Esports bettors"
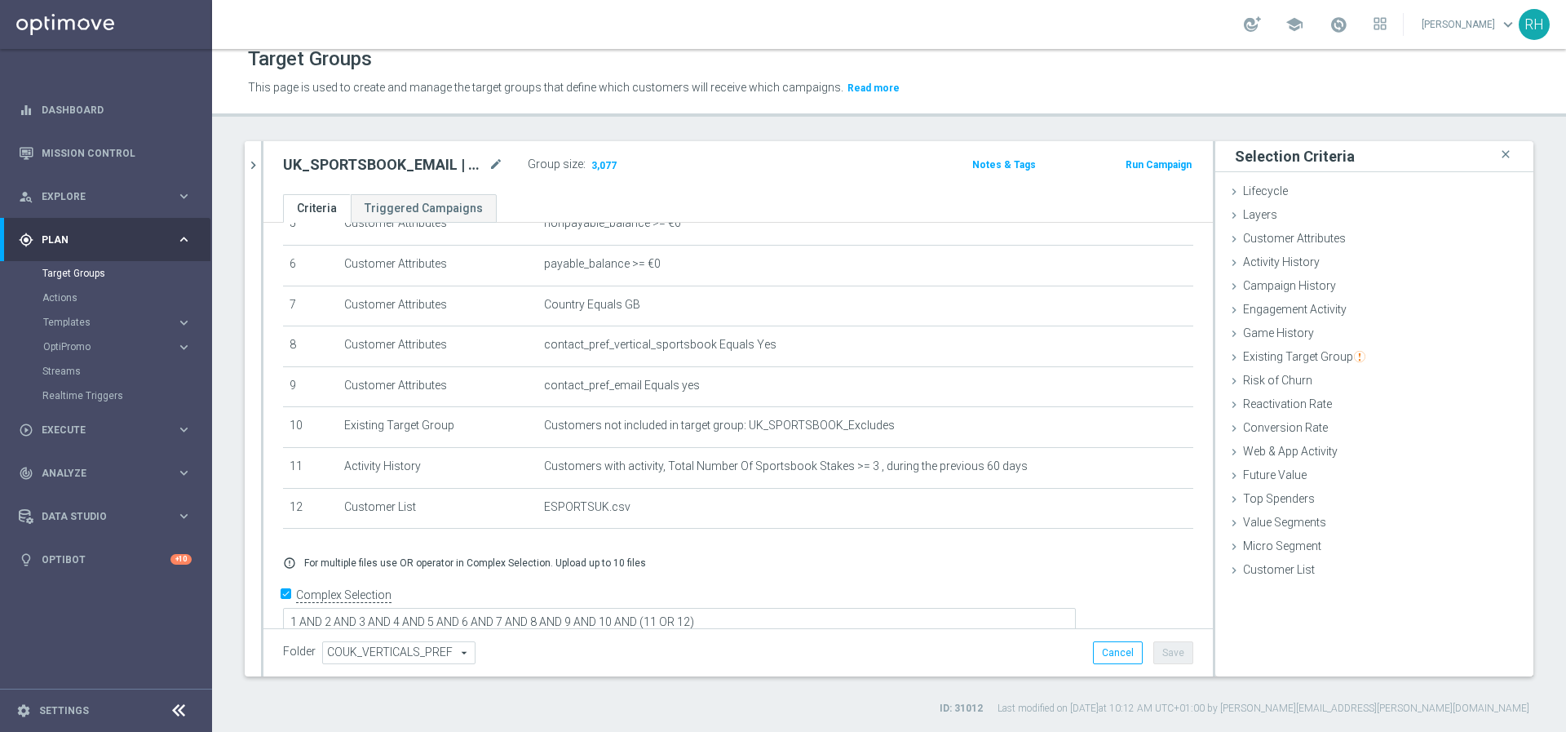
click at [765, 166] on div "UK_SPORTSBOOK_EMAIL | Esports bettors mode_edit Group size : 3,077" at bounding box center [582, 166] width 623 height 26
click at [102, 150] on link "Mission Control" at bounding box center [117, 152] width 150 height 43
